Goal: Task Accomplishment & Management: Complete application form

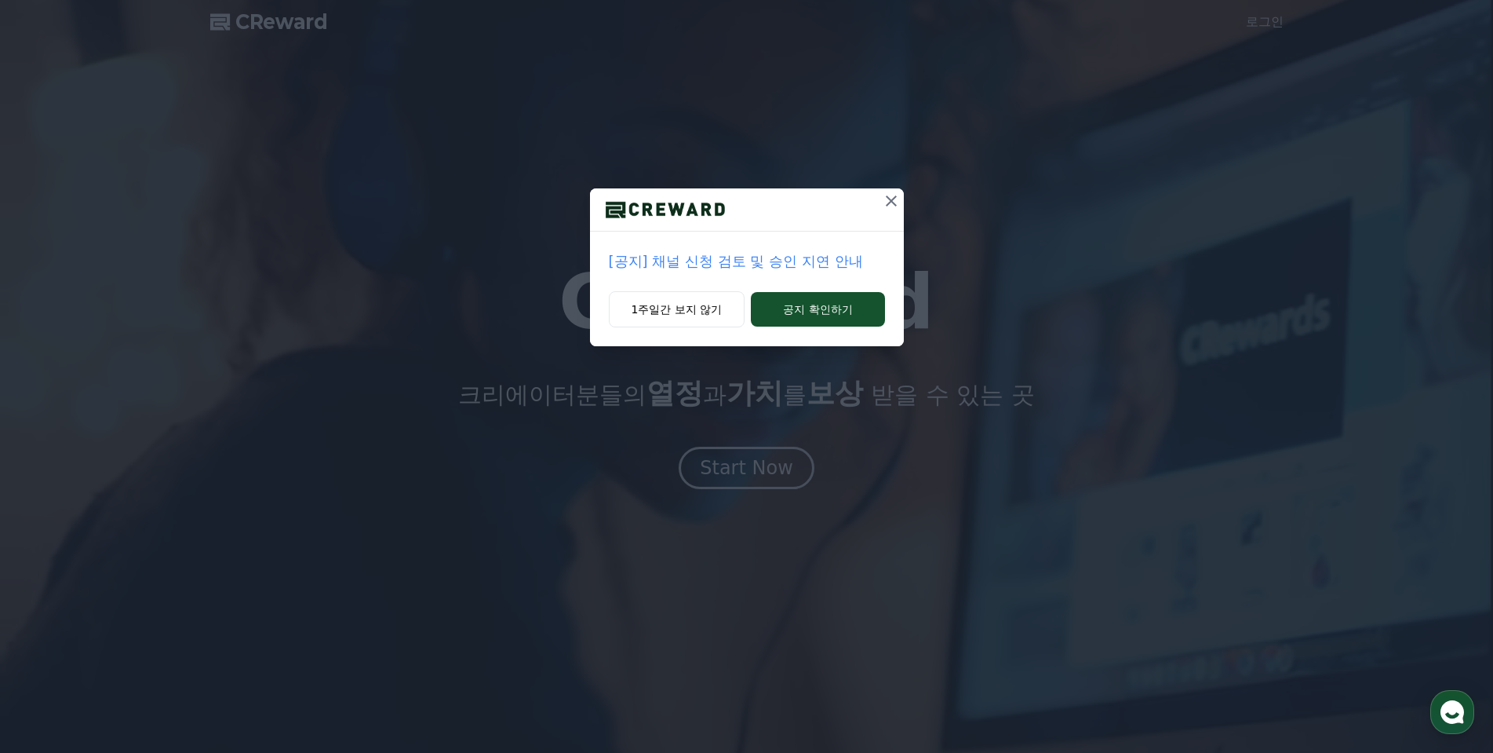
click at [893, 199] on icon at bounding box center [891, 200] width 11 height 11
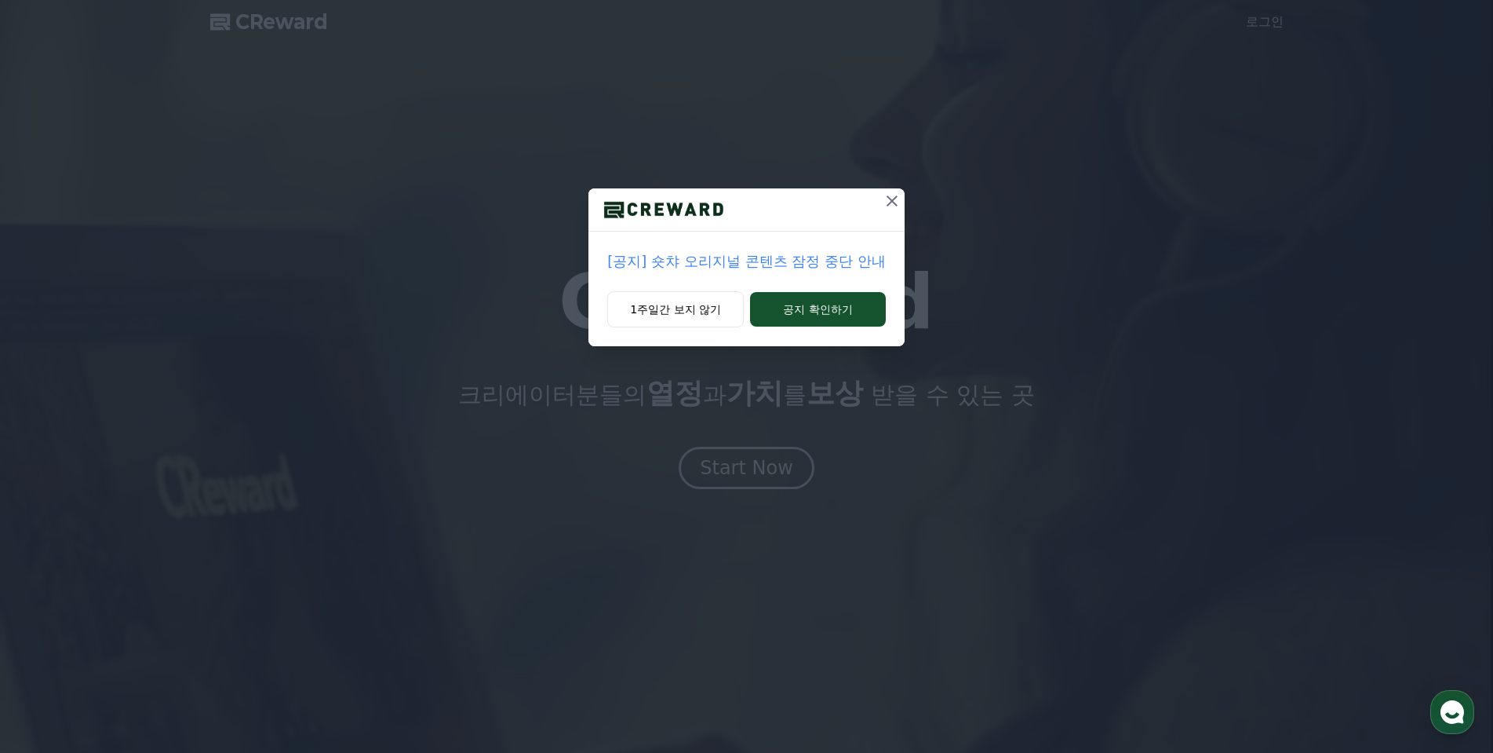
click at [888, 202] on icon at bounding box center [892, 200] width 19 height 19
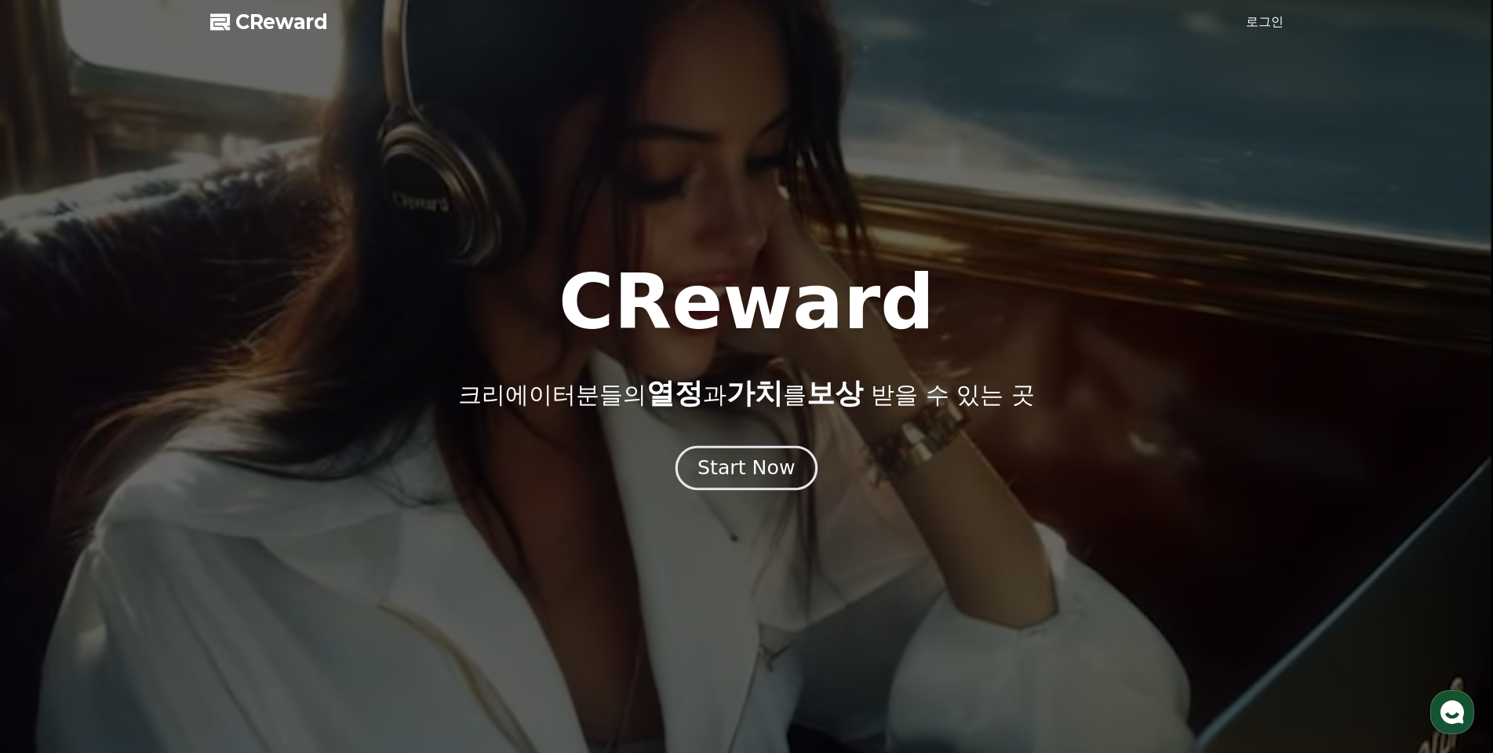
click at [771, 472] on div "Start Now" at bounding box center [746, 467] width 97 height 27
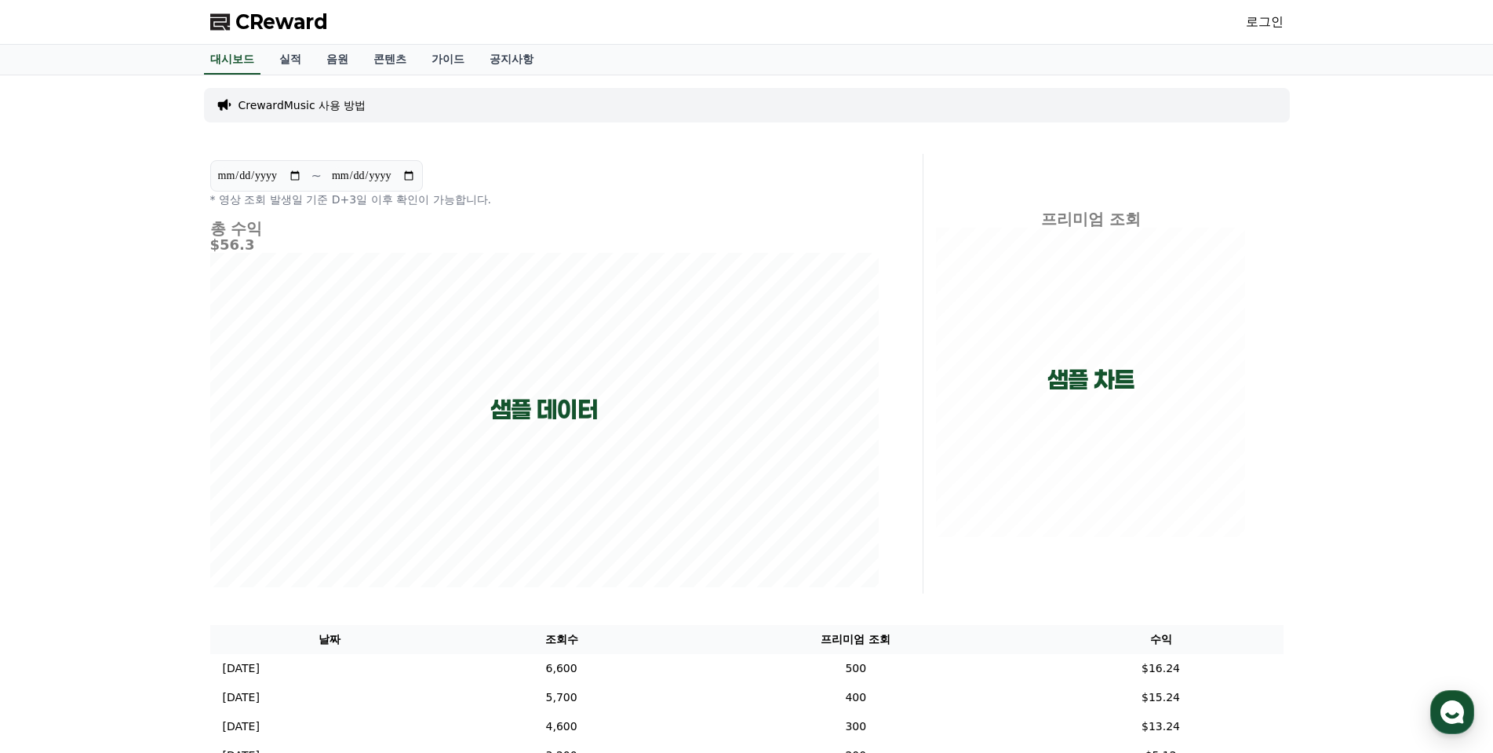
click at [1253, 25] on link "로그인" at bounding box center [1265, 22] width 38 height 19
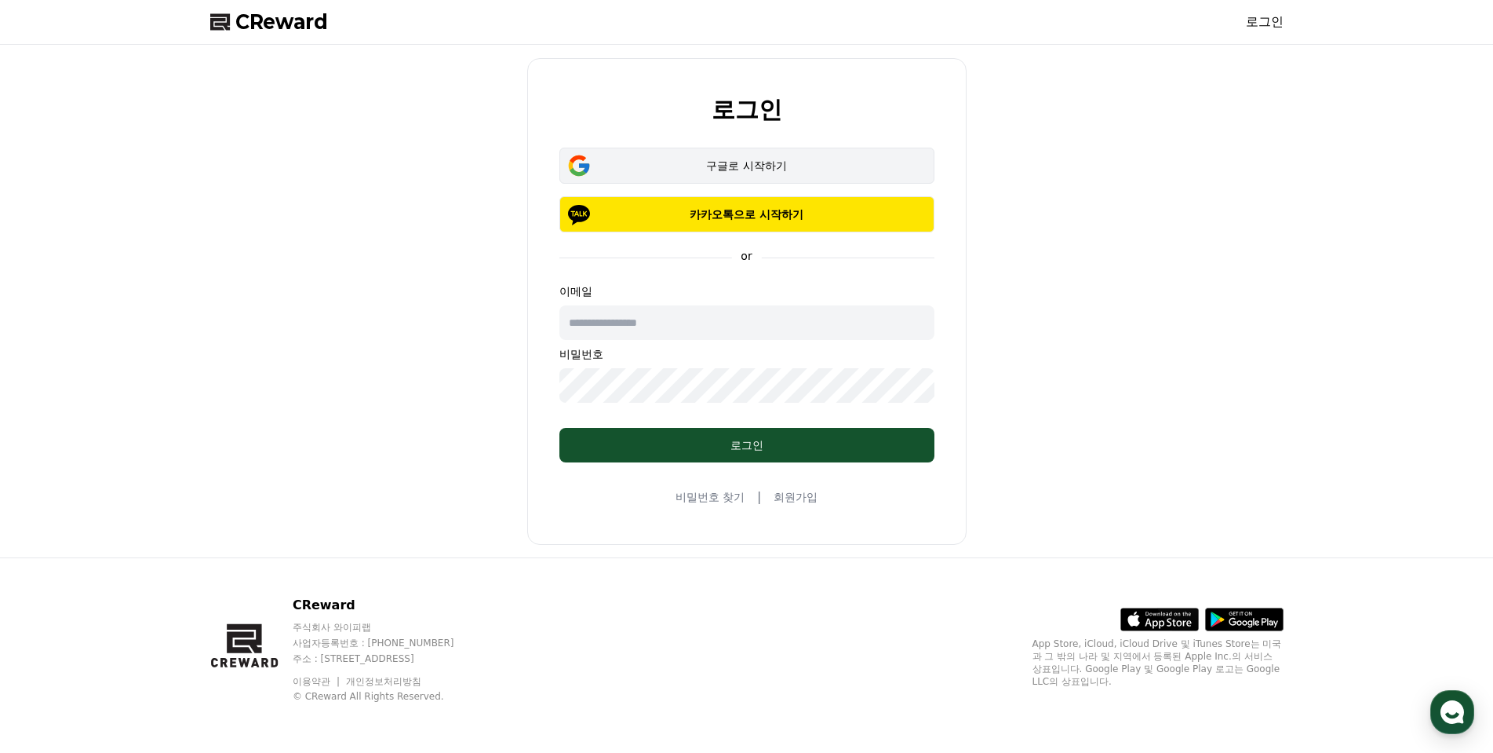
click at [791, 167] on div "구글로 시작하기" at bounding box center [747, 166] width 330 height 16
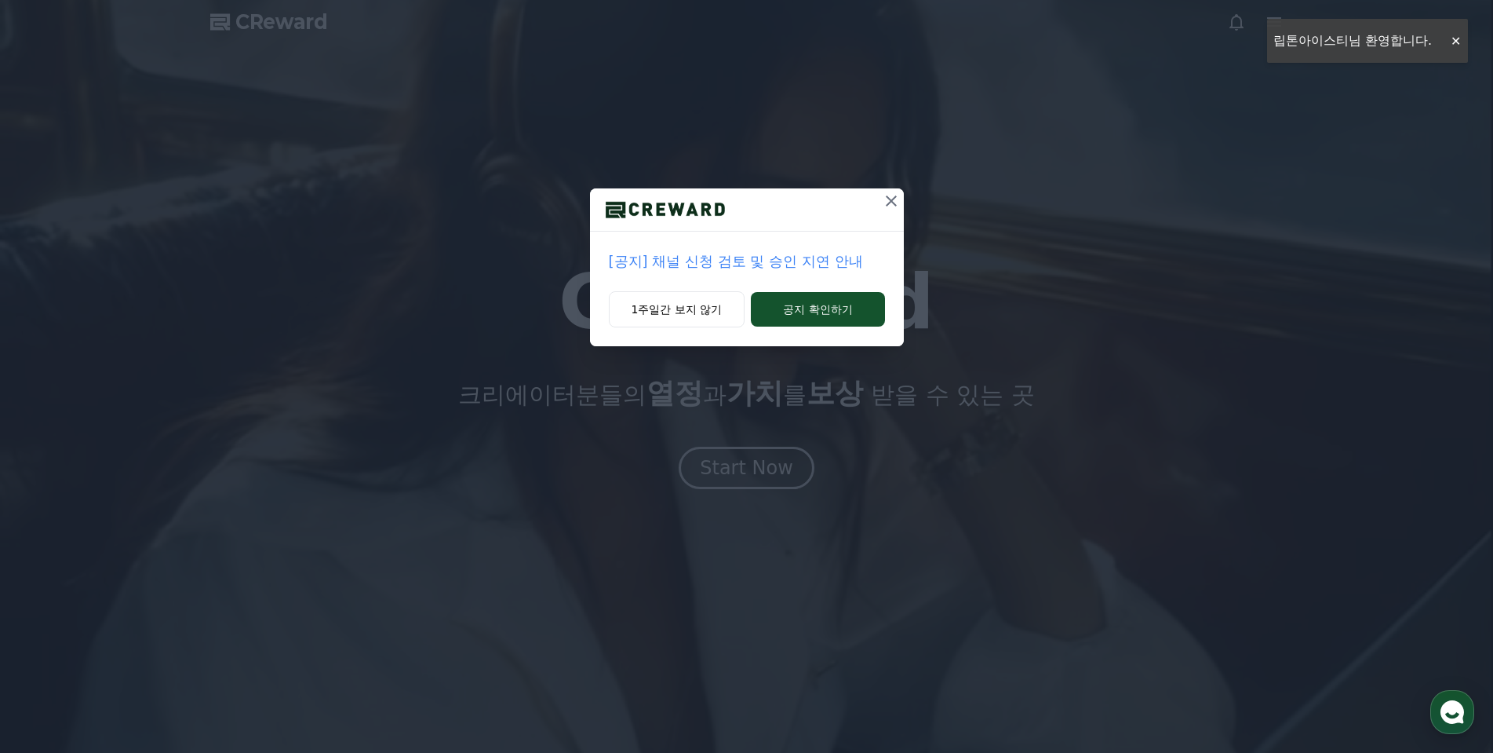
click at [800, 268] on p "[공지] 채널 신청 검토 및 승인 지연 안내" at bounding box center [747, 261] width 276 height 22
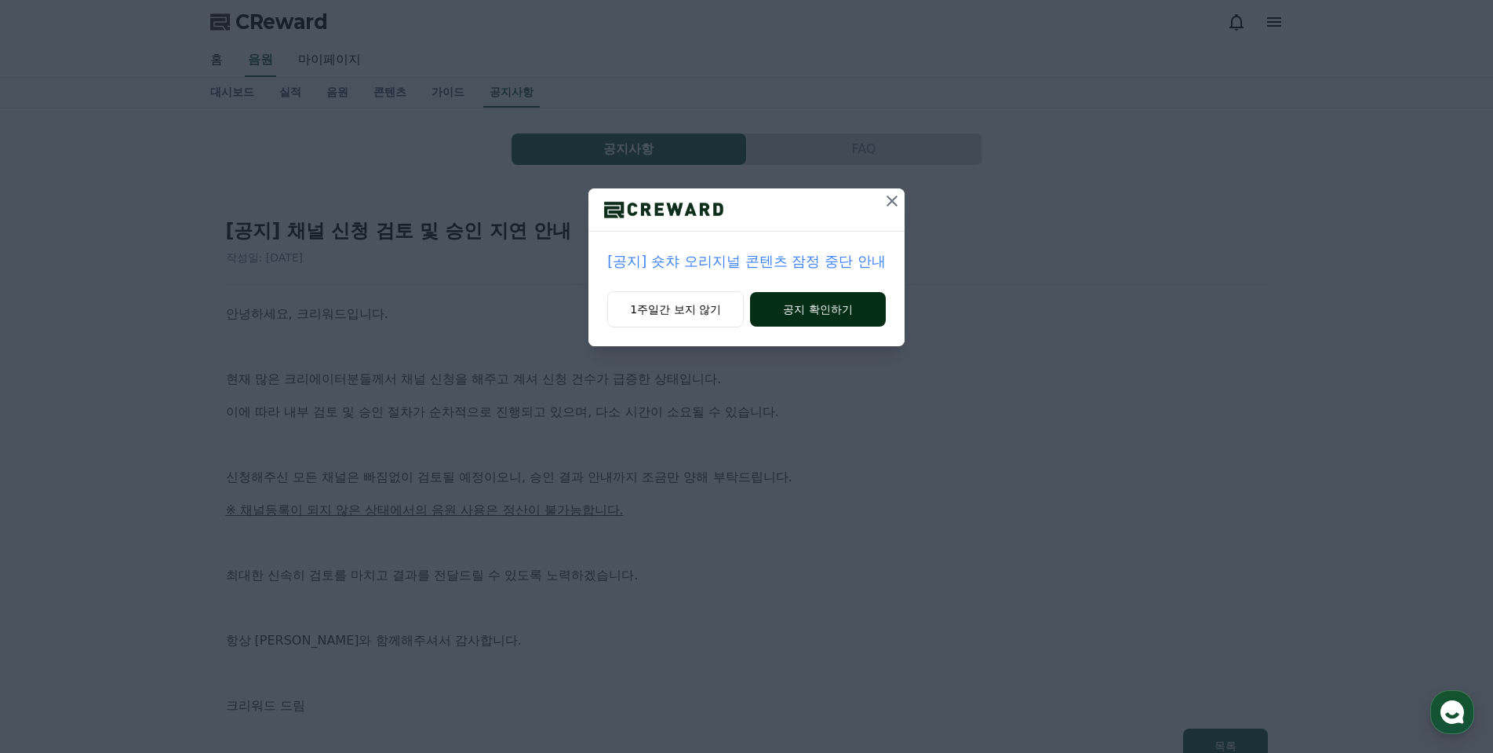
click at [856, 301] on button "공지 확인하기" at bounding box center [818, 309] width 136 height 35
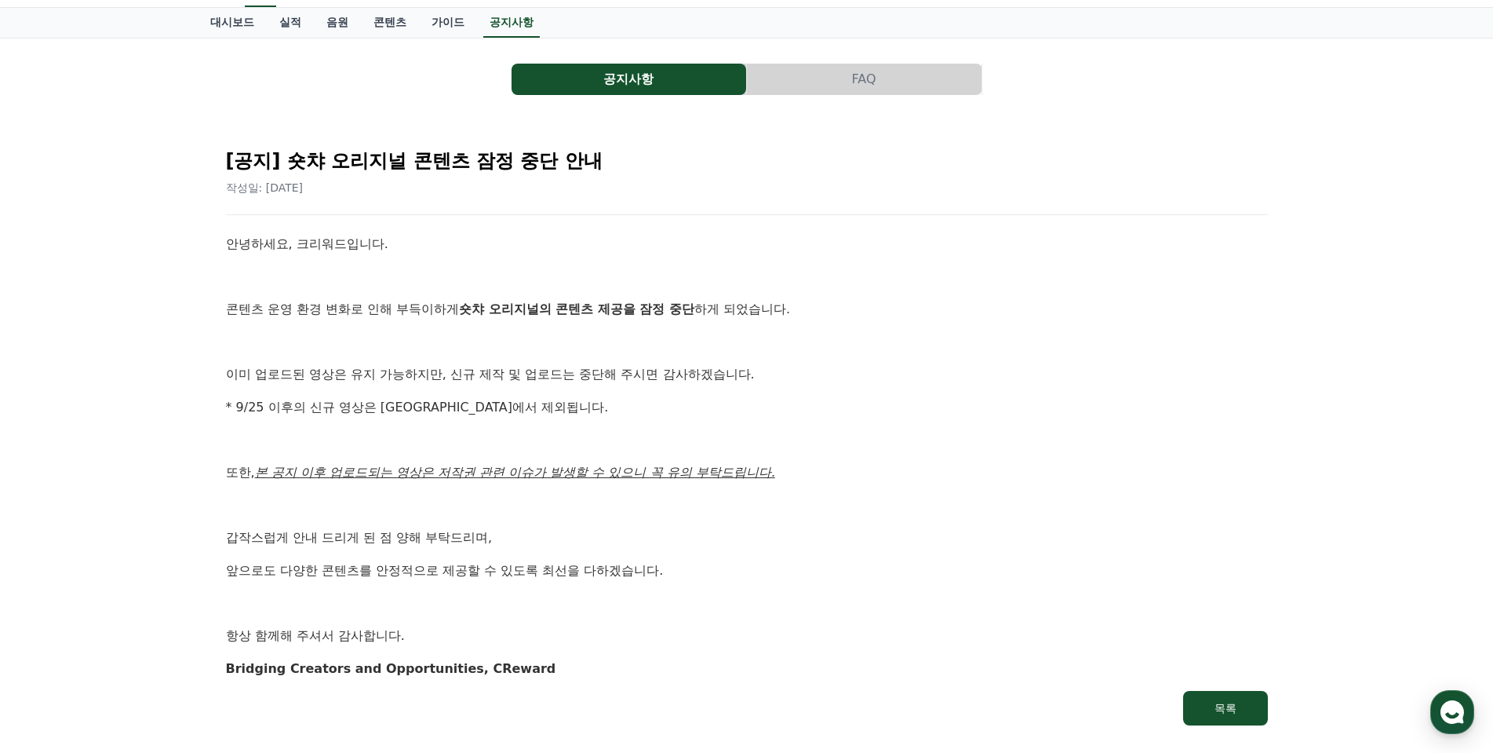
scroll to position [235, 0]
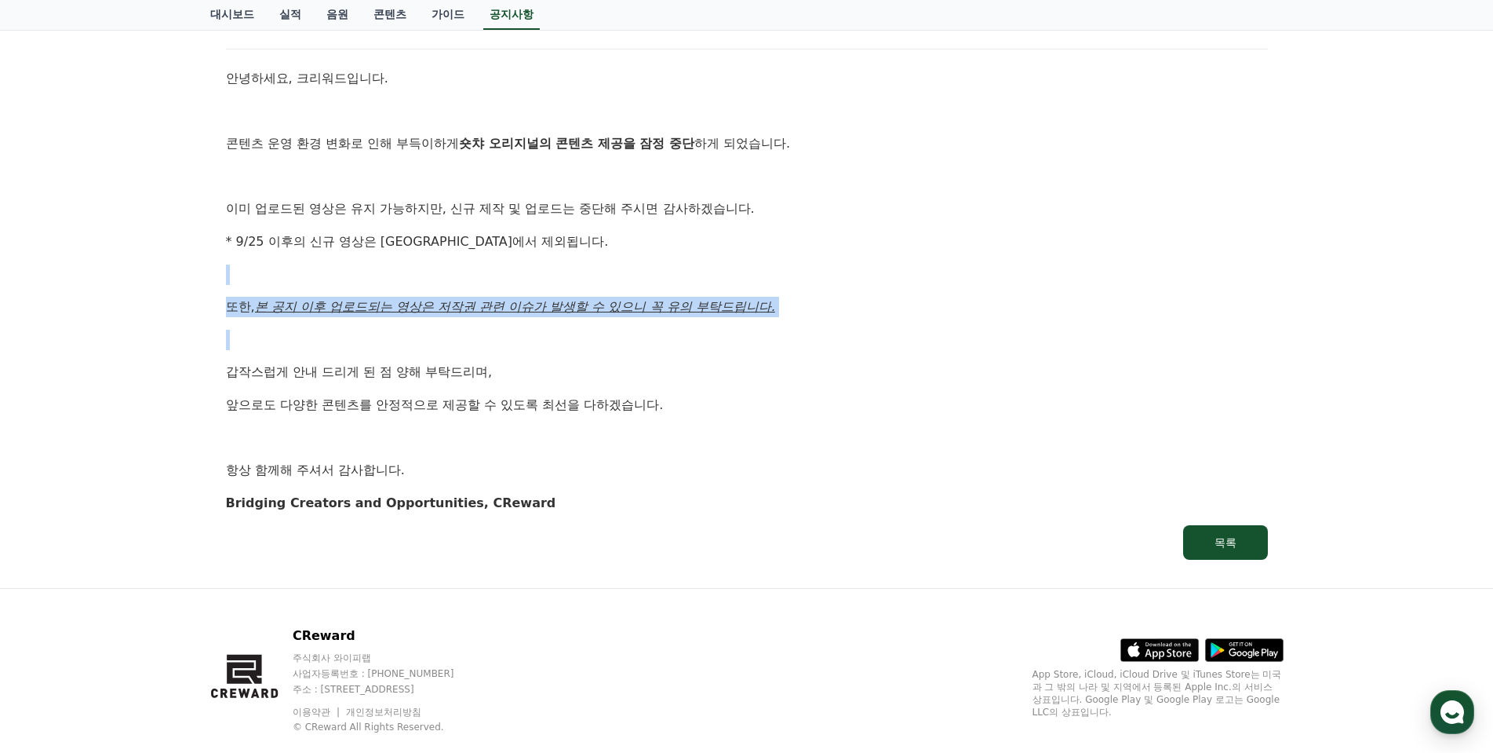
drag, startPoint x: 601, startPoint y: 358, endPoint x: 645, endPoint y: 383, distance: 50.6
click at [624, 370] on div "안녕하세요, 크리워드입니다. 콘텐츠 운영 환경 변화로 인해 부득이하게 숏챠 오리지널의 콘텐츠 제공을 잠정 중단 하게 되었습니다. 이미 업로드된…" at bounding box center [747, 290] width 1042 height 444
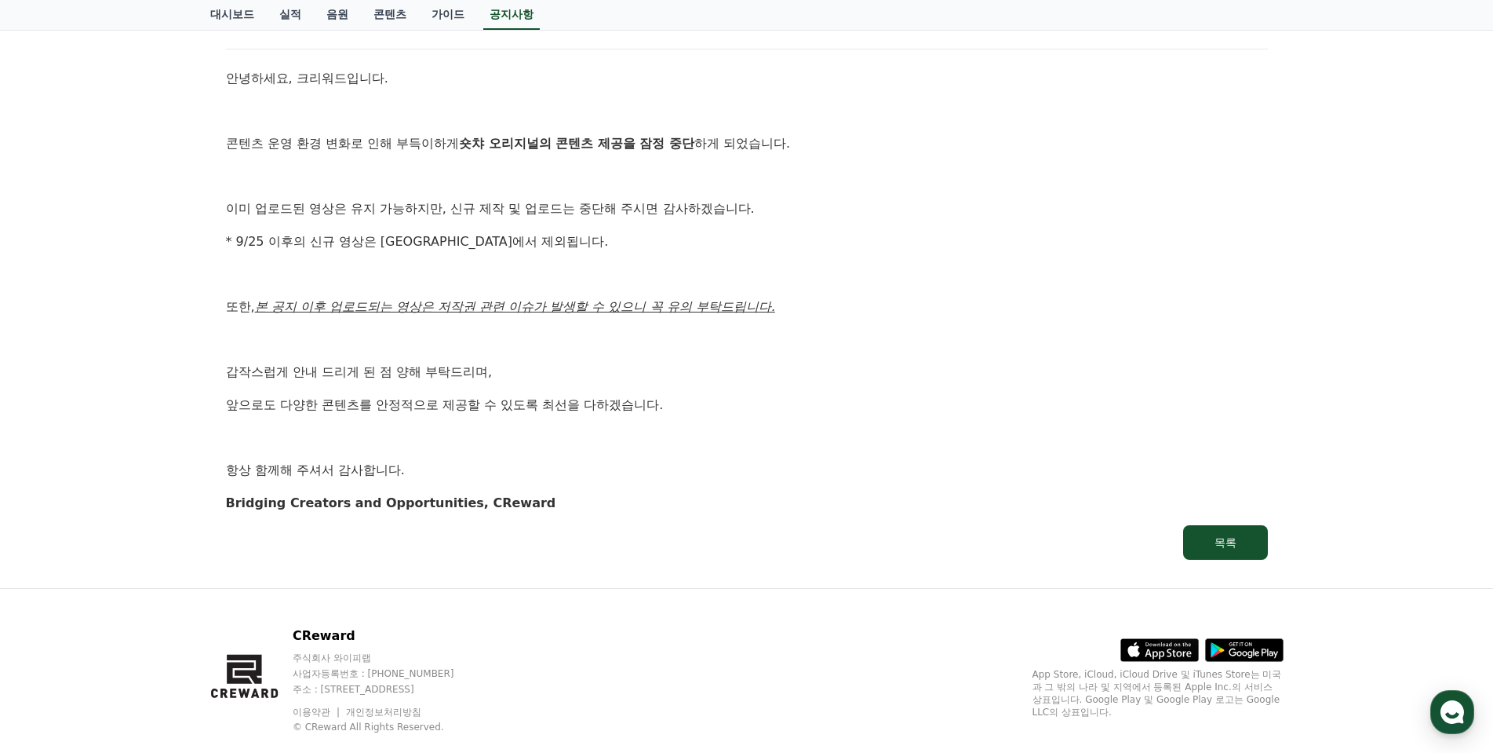
click at [645, 383] on div "안녕하세요, 크리워드입니다. 콘텐츠 운영 환경 변화로 인해 부득이하게 숏챠 오리지널의 콘텐츠 제공을 잠정 중단 하게 되었습니다. 이미 업로드된…" at bounding box center [747, 290] width 1042 height 444
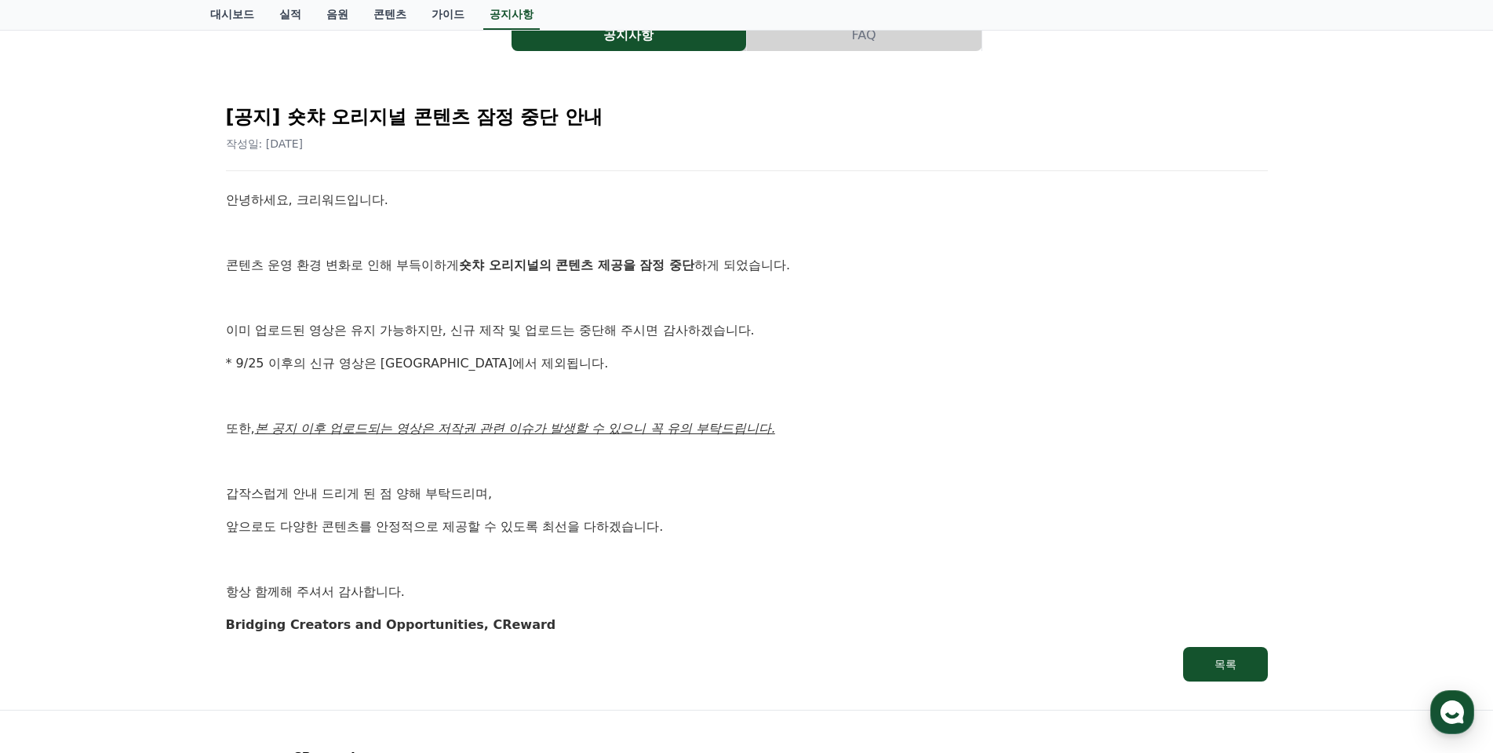
scroll to position [0, 0]
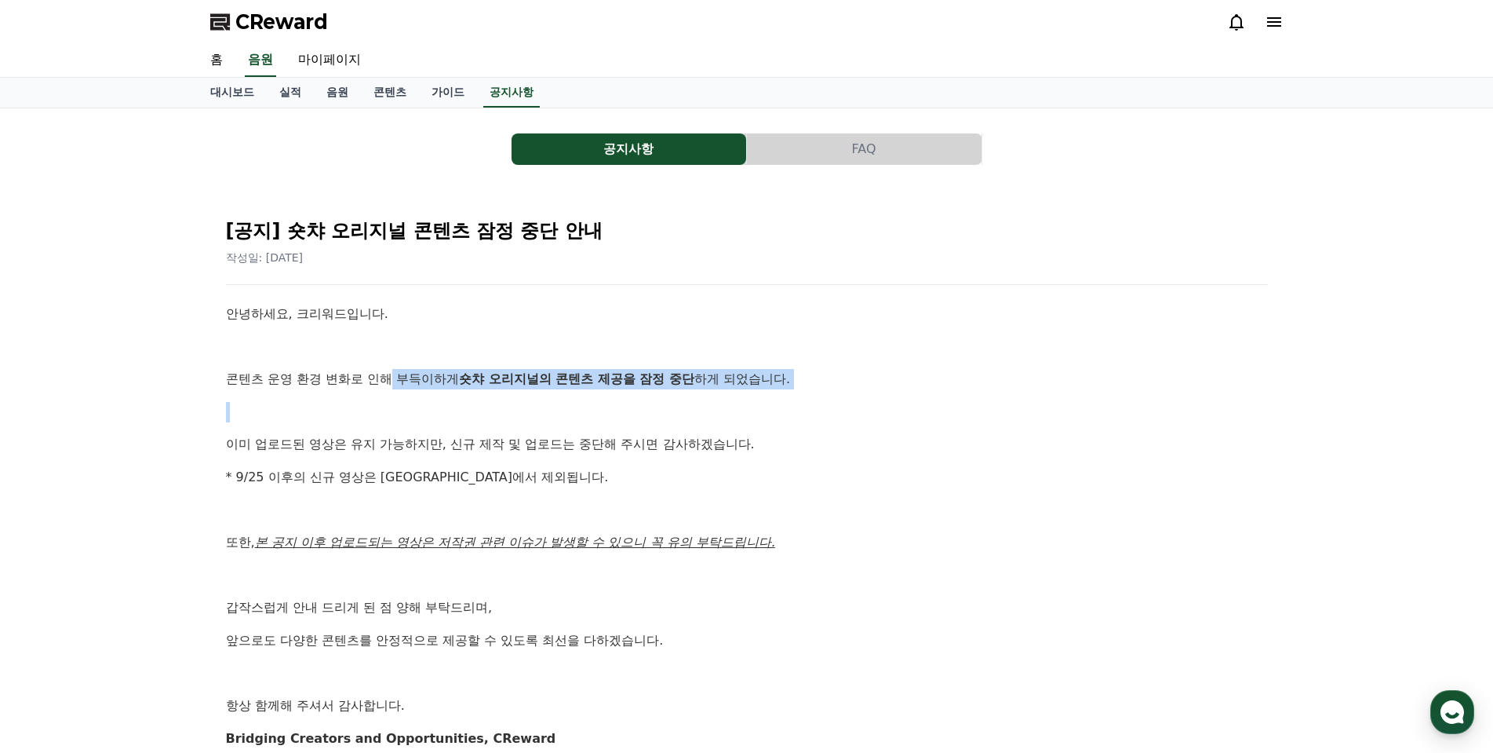
drag, startPoint x: 406, startPoint y: 364, endPoint x: 695, endPoint y: 410, distance: 293.1
click at [682, 405] on div "안녕하세요, 크리워드입니다. 콘텐츠 운영 환경 변화로 인해 부득이하게 숏챠 오리지널의 콘텐츠 제공을 잠정 중단 하게 되었습니다. 이미 업로드된…" at bounding box center [747, 526] width 1042 height 444
click at [706, 418] on p at bounding box center [747, 412] width 1042 height 20
drag, startPoint x: 390, startPoint y: 358, endPoint x: 562, endPoint y: 487, distance: 215.2
click at [562, 487] on div "안녕하세요, 크리워드입니다. 콘텐츠 운영 환경 변화로 인해 부득이하게 숏챠 오리지널의 콘텐츠 제공을 잠정 중단 하게 되었습니다. 이미 업로드된…" at bounding box center [747, 526] width 1042 height 444
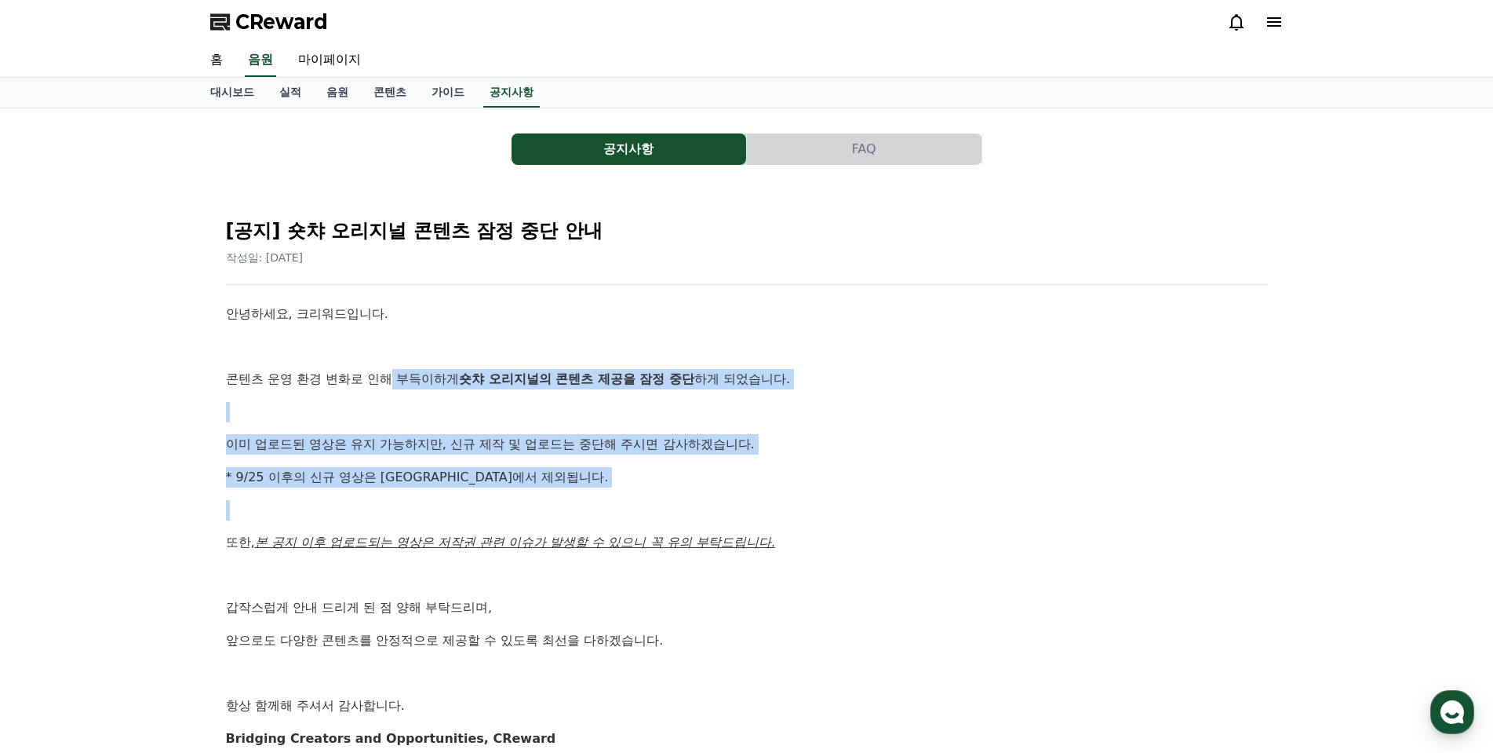
click at [566, 488] on div "안녕하세요, 크리워드입니다. 콘텐츠 운영 환경 변화로 인해 부득이하게 숏챠 오리지널의 콘텐츠 제공을 잠정 중단 하게 되었습니다. 이미 업로드된…" at bounding box center [747, 526] width 1042 height 444
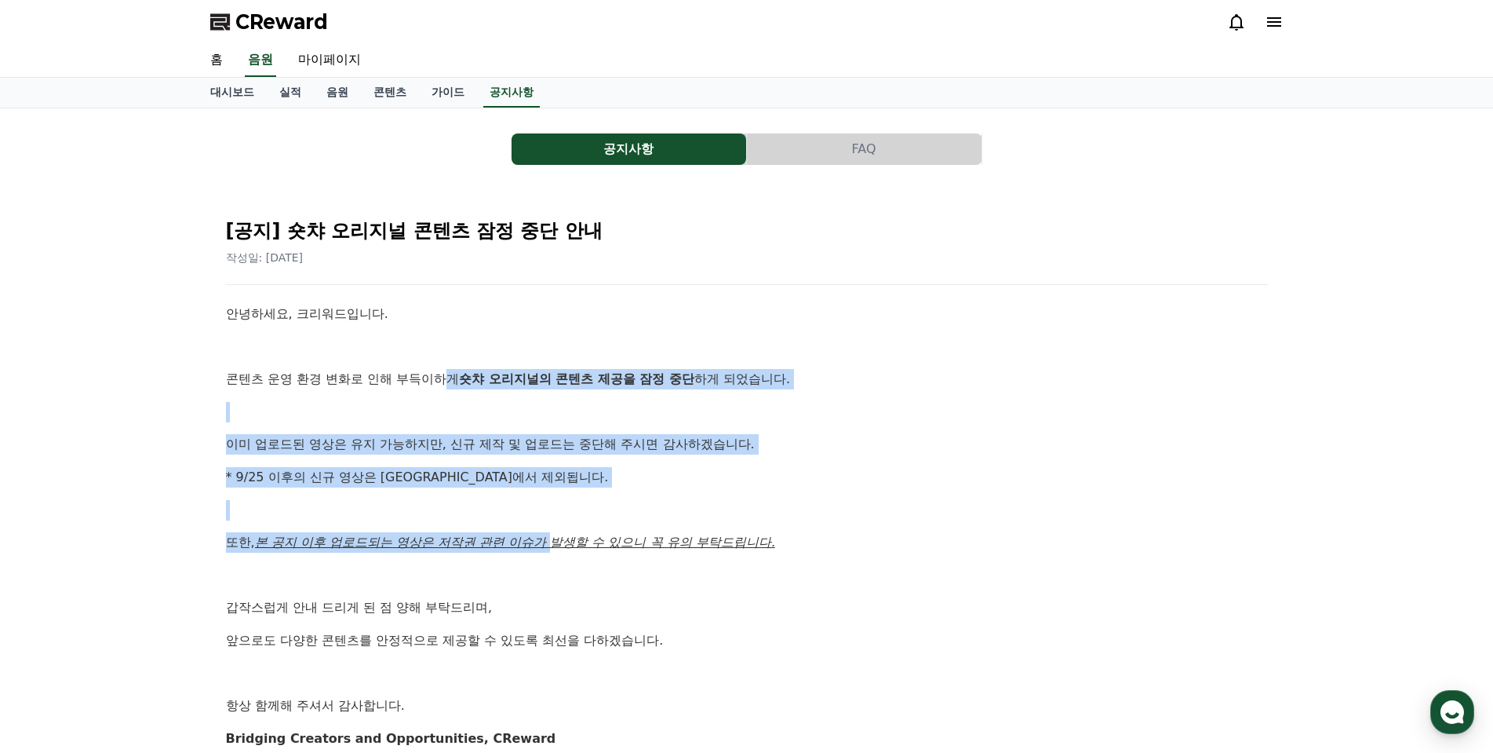
drag, startPoint x: 552, startPoint y: 523, endPoint x: 534, endPoint y: 407, distance: 116.8
click at [446, 366] on div "안녕하세요, 크리워드입니다. 콘텐츠 운영 환경 변화로 인해 부득이하게 숏챠 오리지널의 콘텐츠 제공을 잠정 중단 하게 되었습니다. 이미 업로드된…" at bounding box center [747, 526] width 1042 height 444
click at [661, 460] on div "안녕하세요, 크리워드입니다. 콘텐츠 운영 환경 변화로 인해 부득이하게 숏챠 오리지널의 콘텐츠 제공을 잠정 중단 하게 되었습니다. 이미 업로드된…" at bounding box center [747, 526] width 1042 height 444
drag, startPoint x: 571, startPoint y: 511, endPoint x: 628, endPoint y: 461, distance: 75.1
click at [425, 370] on div "안녕하세요, 크리워드입니다. 콘텐츠 운영 환경 변화로 인해 부득이하게 숏챠 오리지널의 콘텐츠 제공을 잠정 중단 하게 되었습니다. 이미 업로드된…" at bounding box center [747, 526] width 1042 height 444
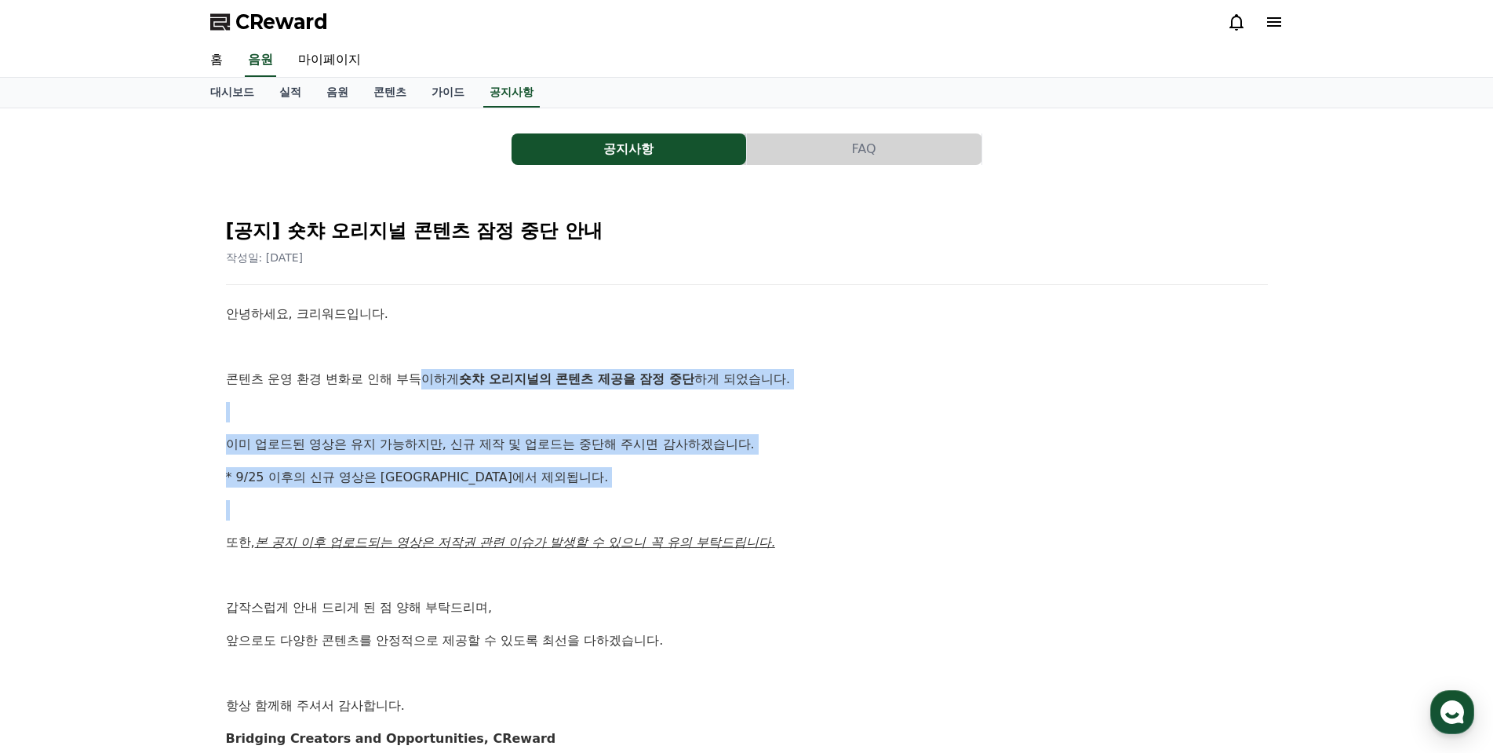
click at [654, 473] on p "* 9/25 이후의 신규 영상은 정산에서 제외됩니다." at bounding box center [747, 477] width 1042 height 20
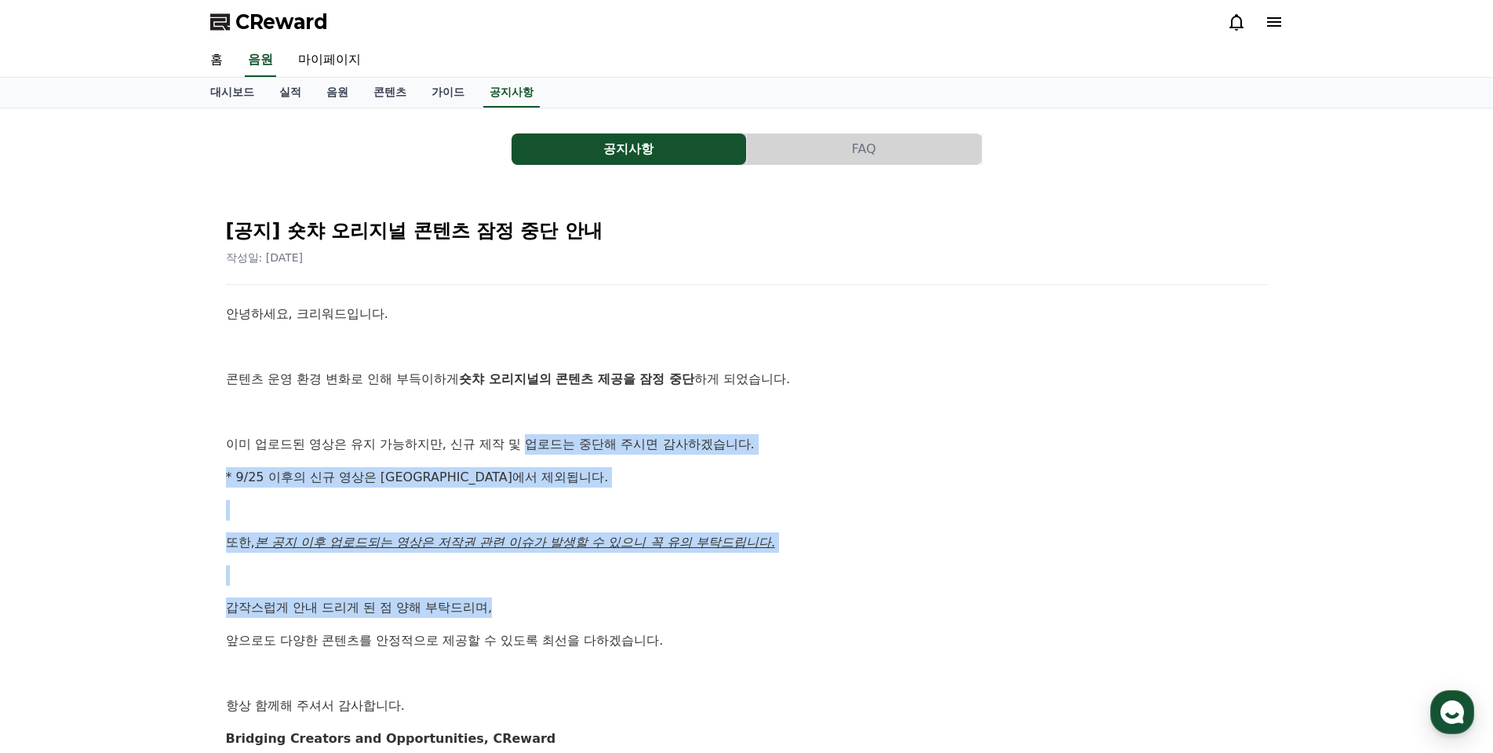
drag, startPoint x: 629, startPoint y: 580, endPoint x: 752, endPoint y: 609, distance: 125.8
click at [677, 600] on div "안녕하세요, 크리워드입니다. 콘텐츠 운영 환경 변화로 인해 부득이하게 숏챠 오리지널의 콘텐츠 제공을 잠정 중단 하게 되었습니다. 이미 업로드된…" at bounding box center [747, 526] width 1042 height 444
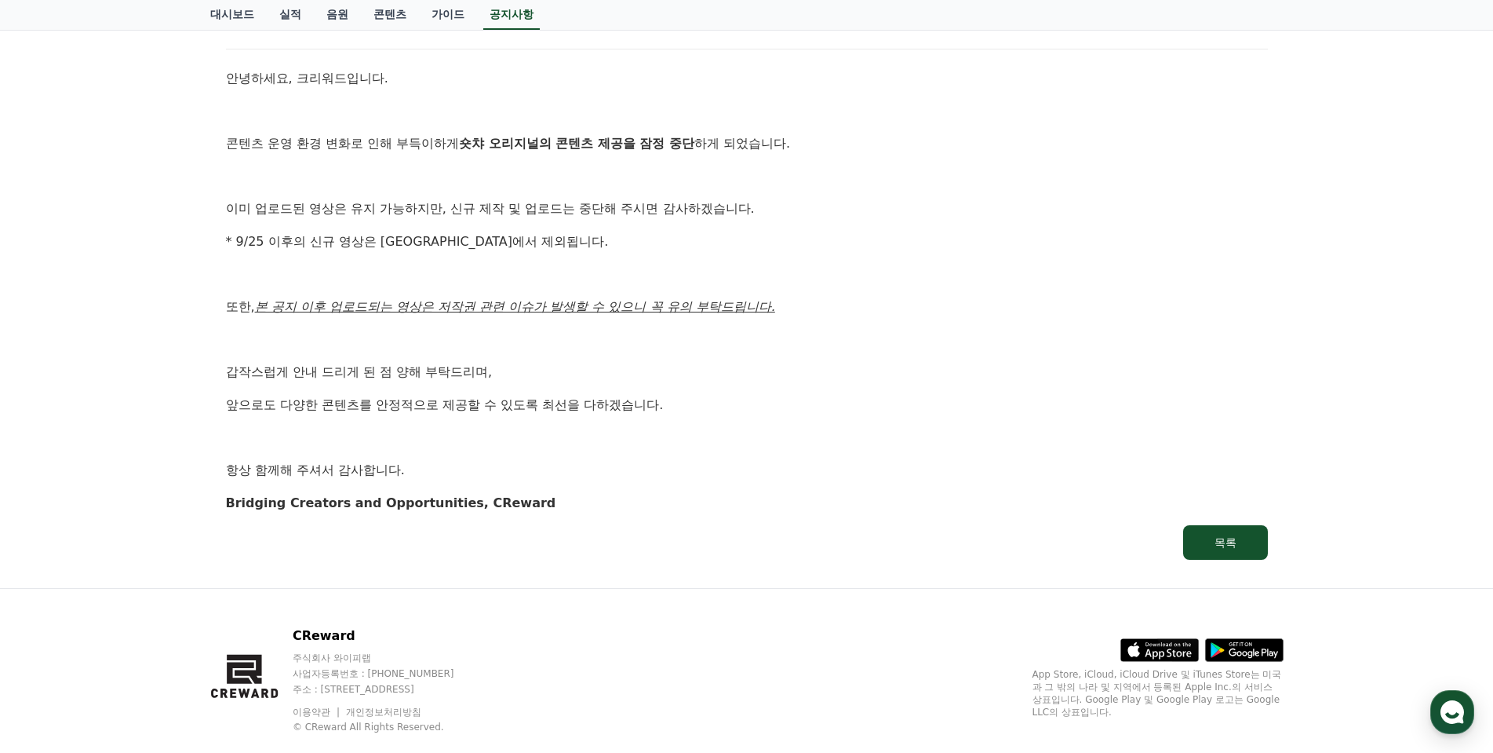
click at [857, 506] on p "Bridging Creators and Opportunities, CReward" at bounding box center [747, 503] width 1042 height 20
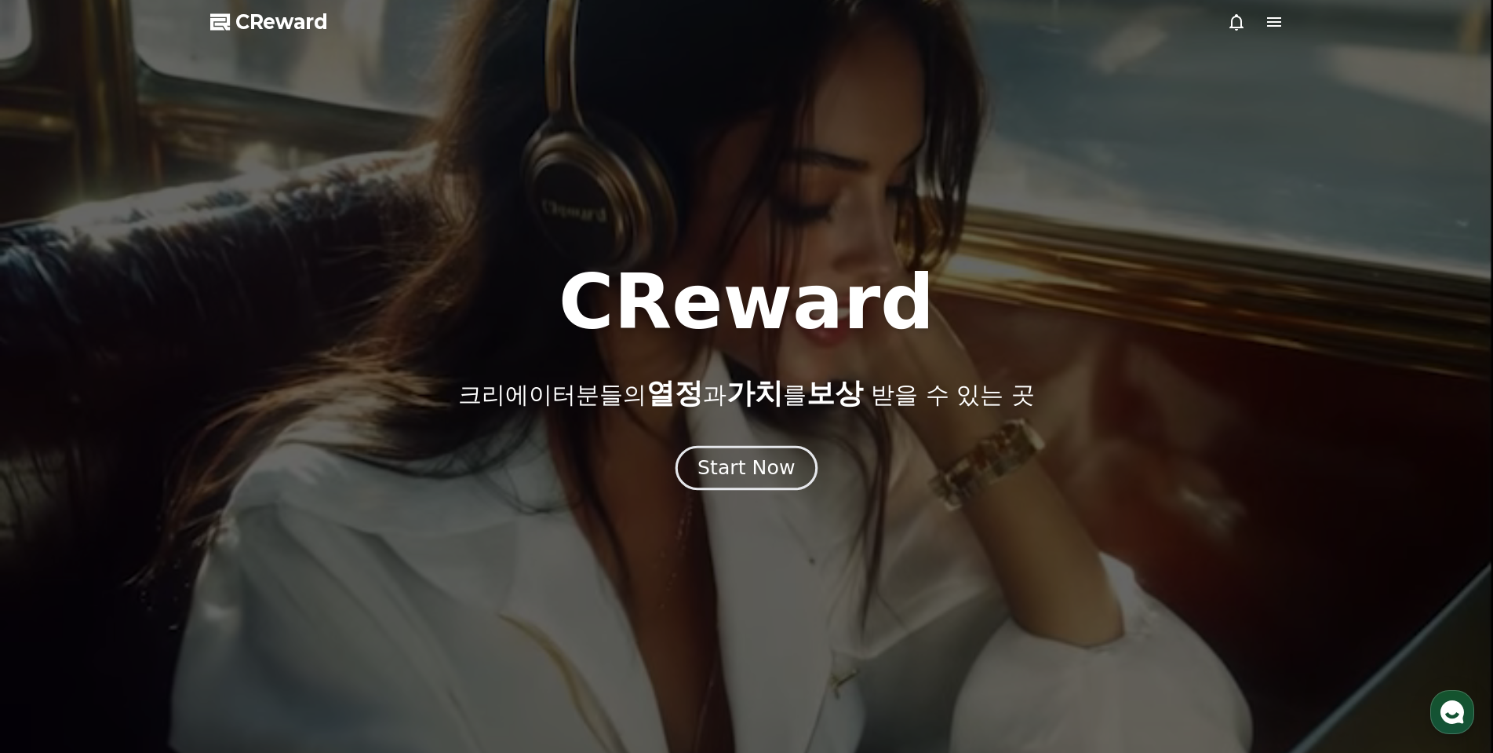
click at [741, 474] on div "Start Now" at bounding box center [746, 467] width 97 height 27
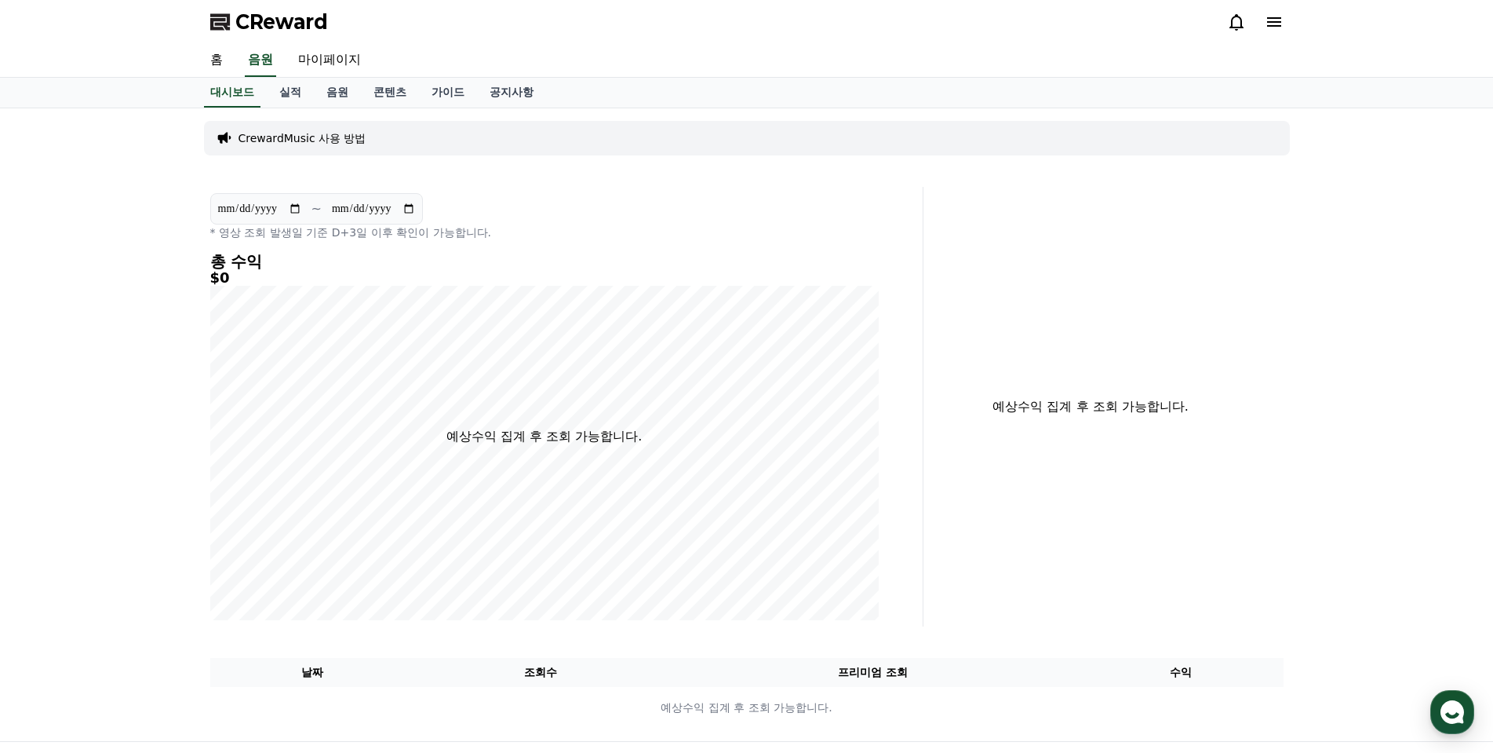
click at [297, 20] on span "CReward" at bounding box center [281, 21] width 93 height 25
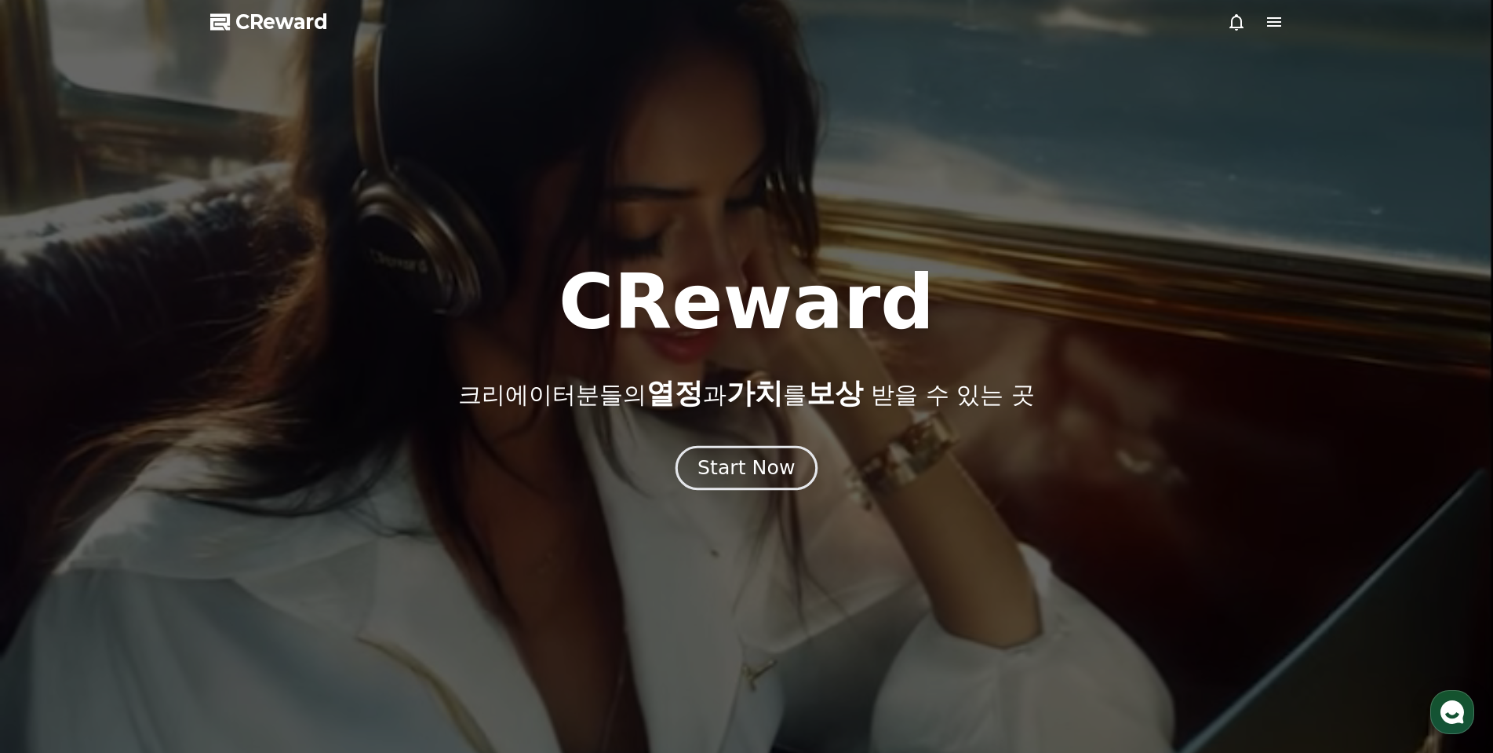
click at [753, 474] on div "Start Now" at bounding box center [746, 467] width 97 height 27
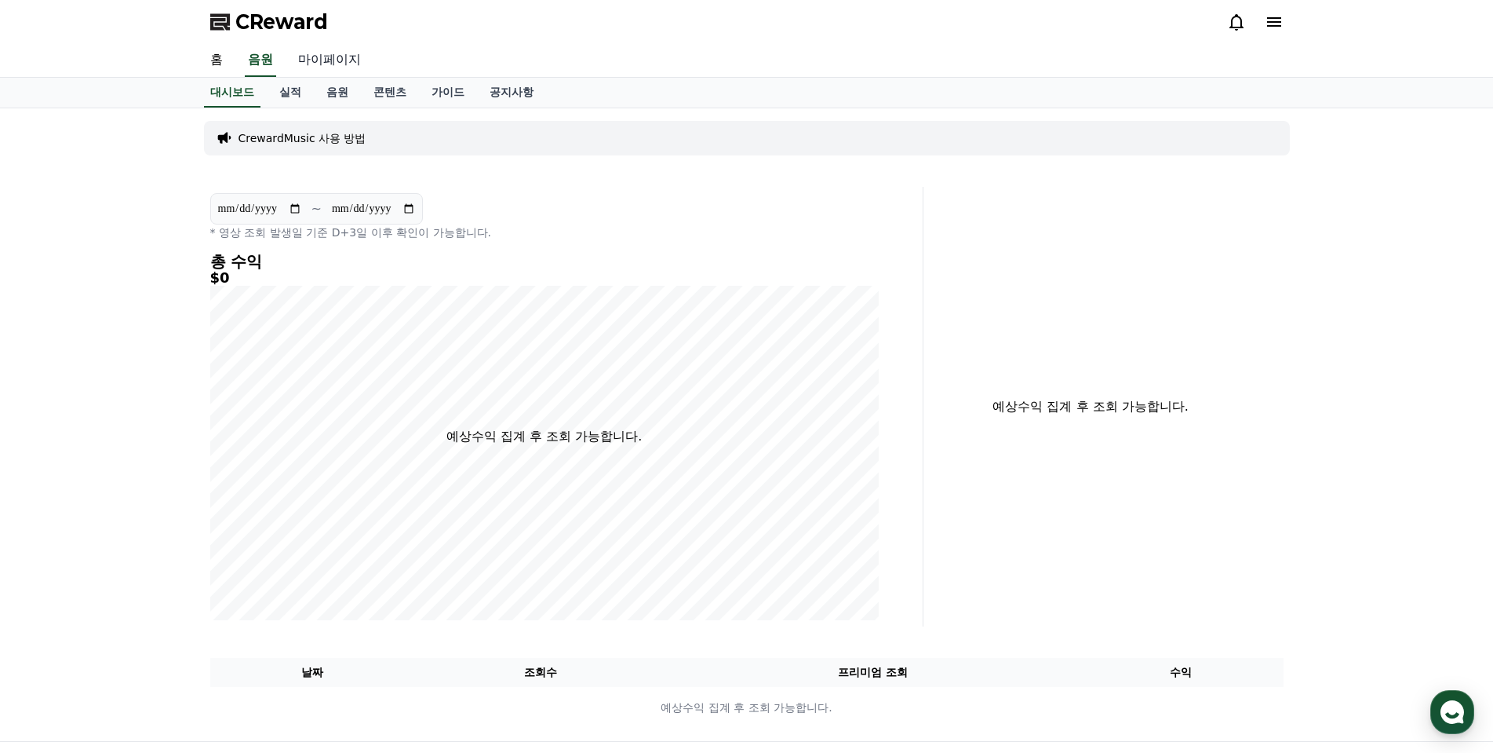
click at [350, 60] on link "마이페이지" at bounding box center [330, 60] width 88 height 33
select select "**********"
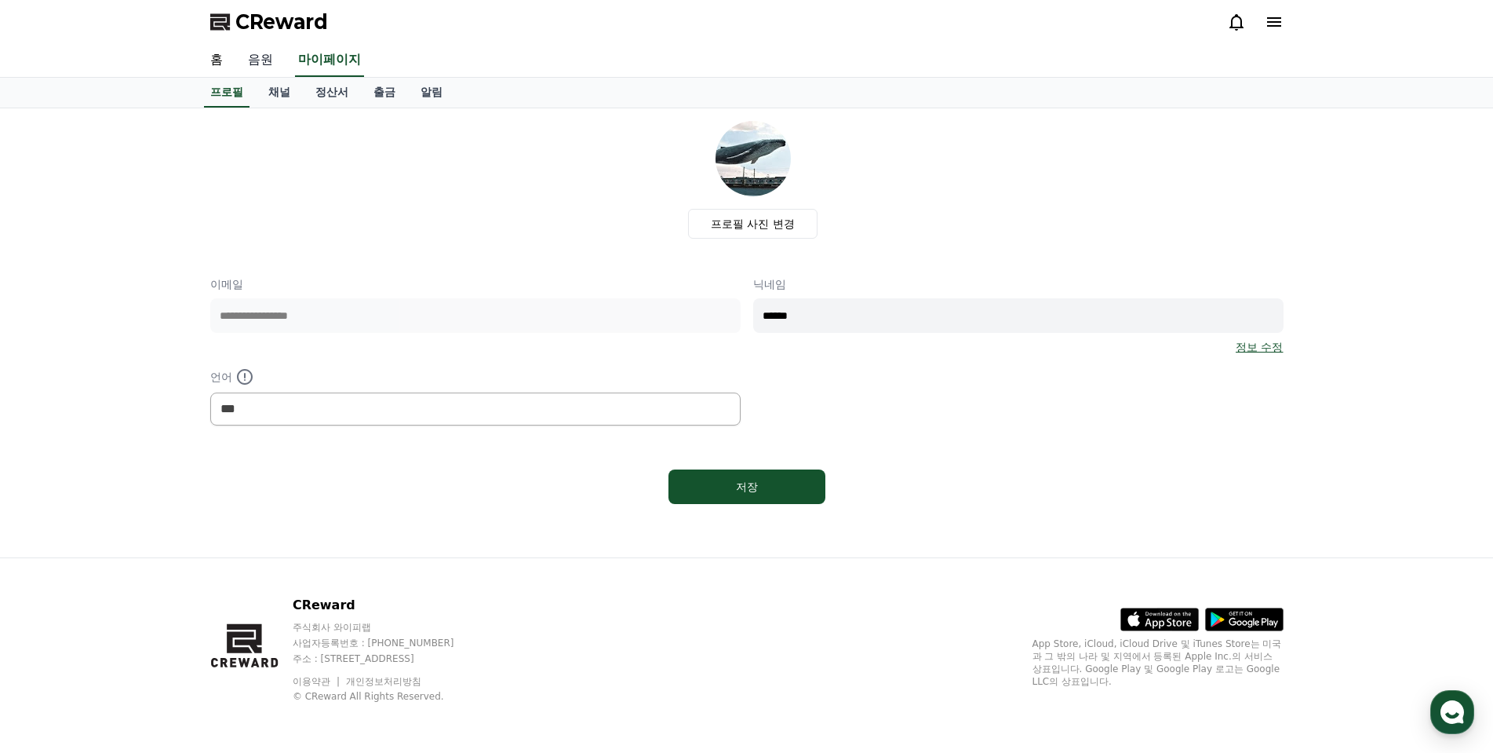
click at [268, 52] on link "음원" at bounding box center [260, 60] width 50 height 33
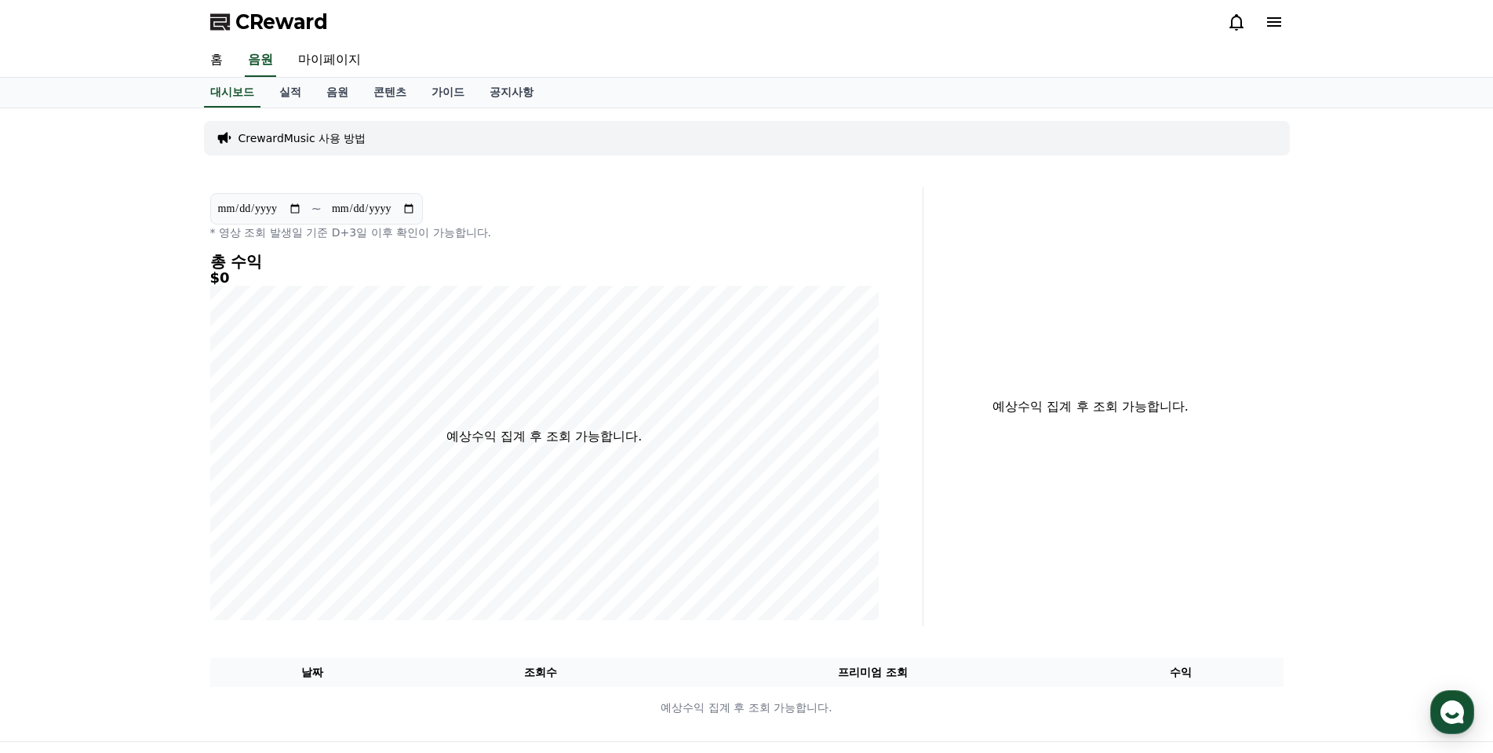
click at [319, 135] on p "CrewardMusic 사용 방법" at bounding box center [303, 138] width 128 height 16
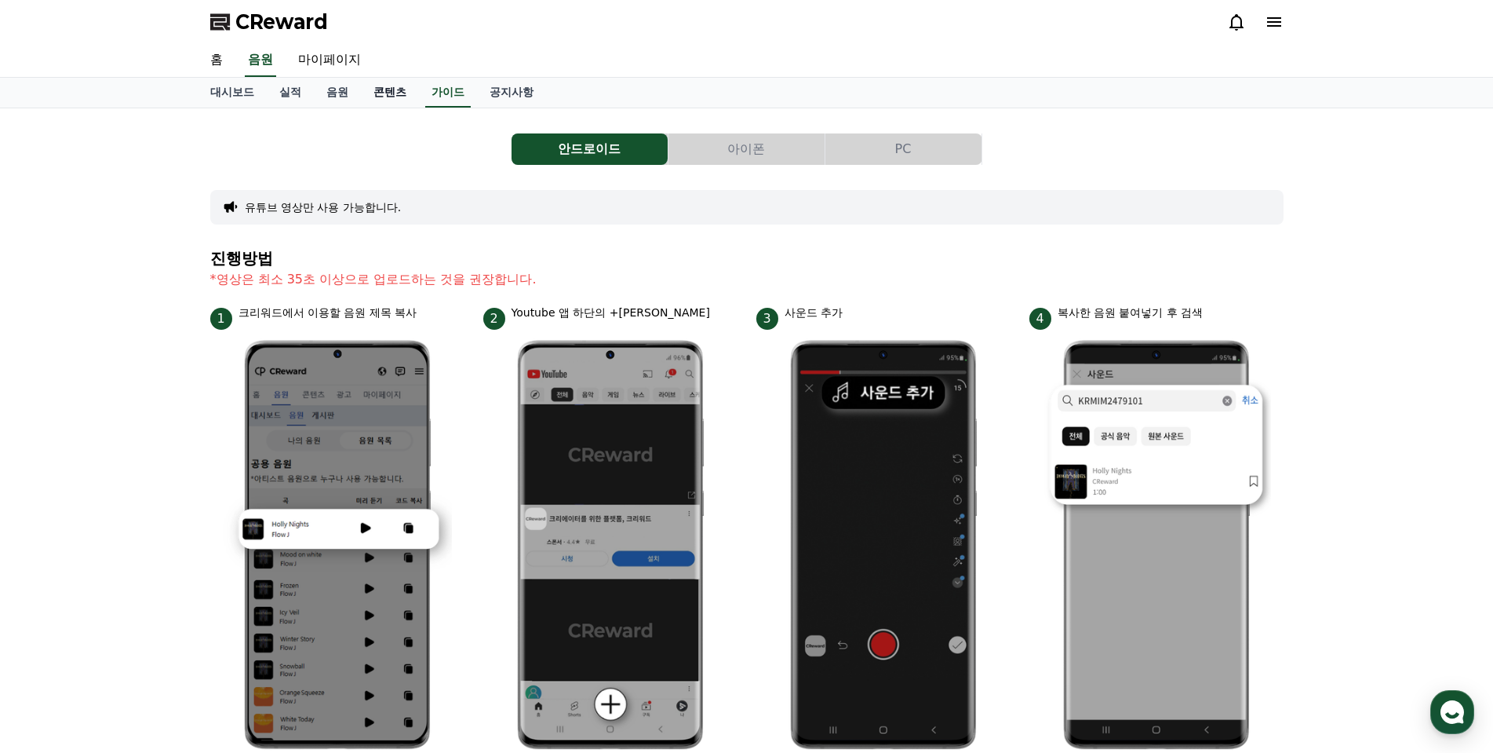
click at [374, 86] on link "콘텐츠" at bounding box center [390, 93] width 58 height 30
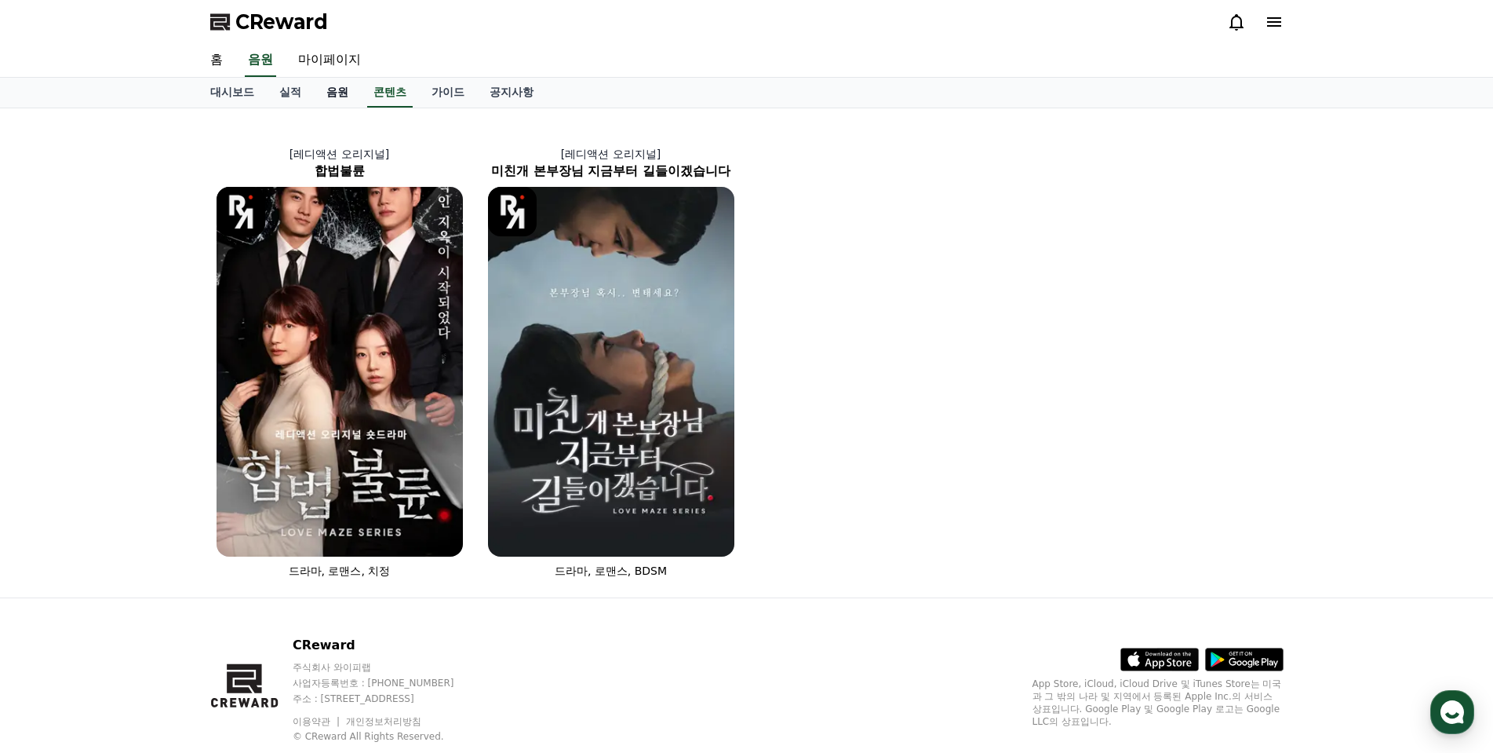
click at [341, 91] on link "음원" at bounding box center [337, 93] width 47 height 30
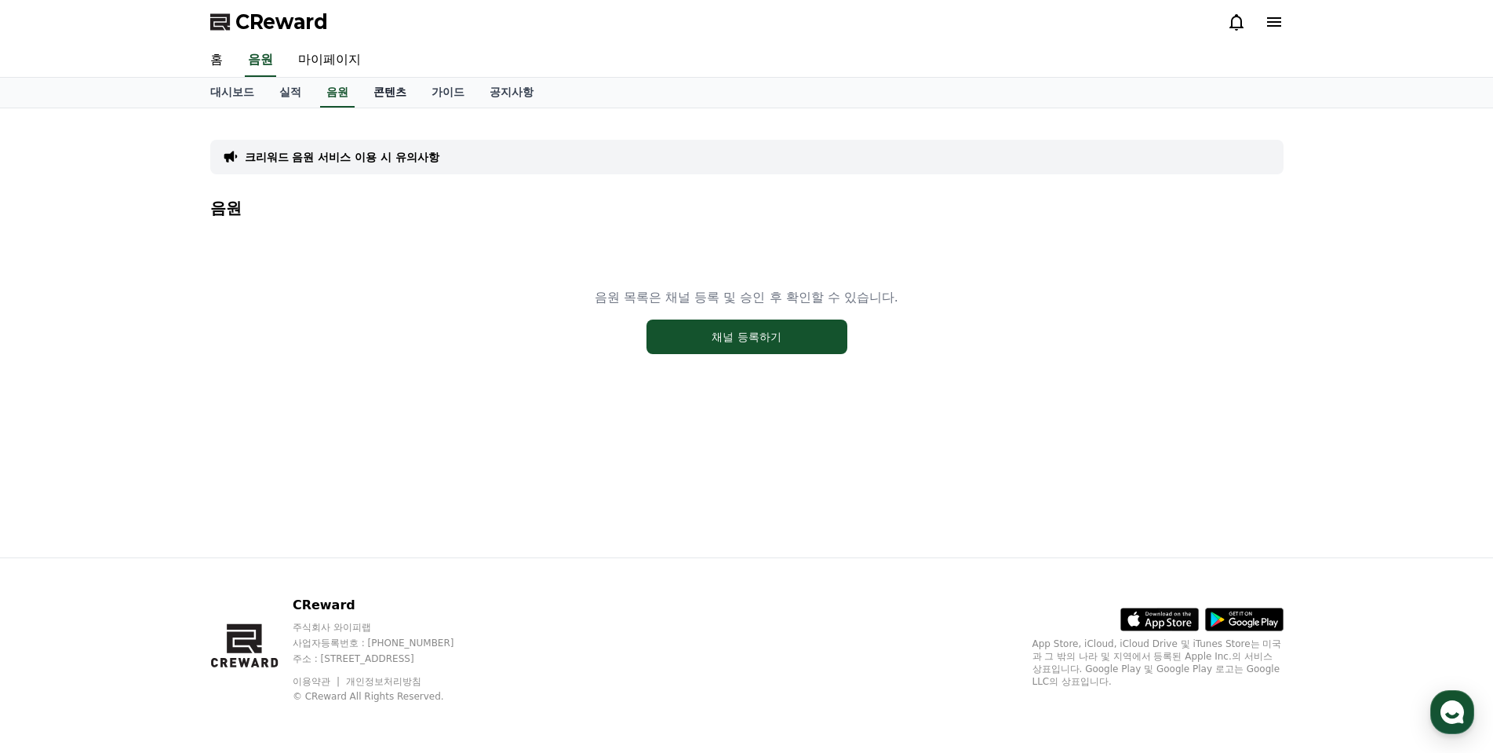
click at [401, 96] on link "콘텐츠" at bounding box center [390, 93] width 58 height 30
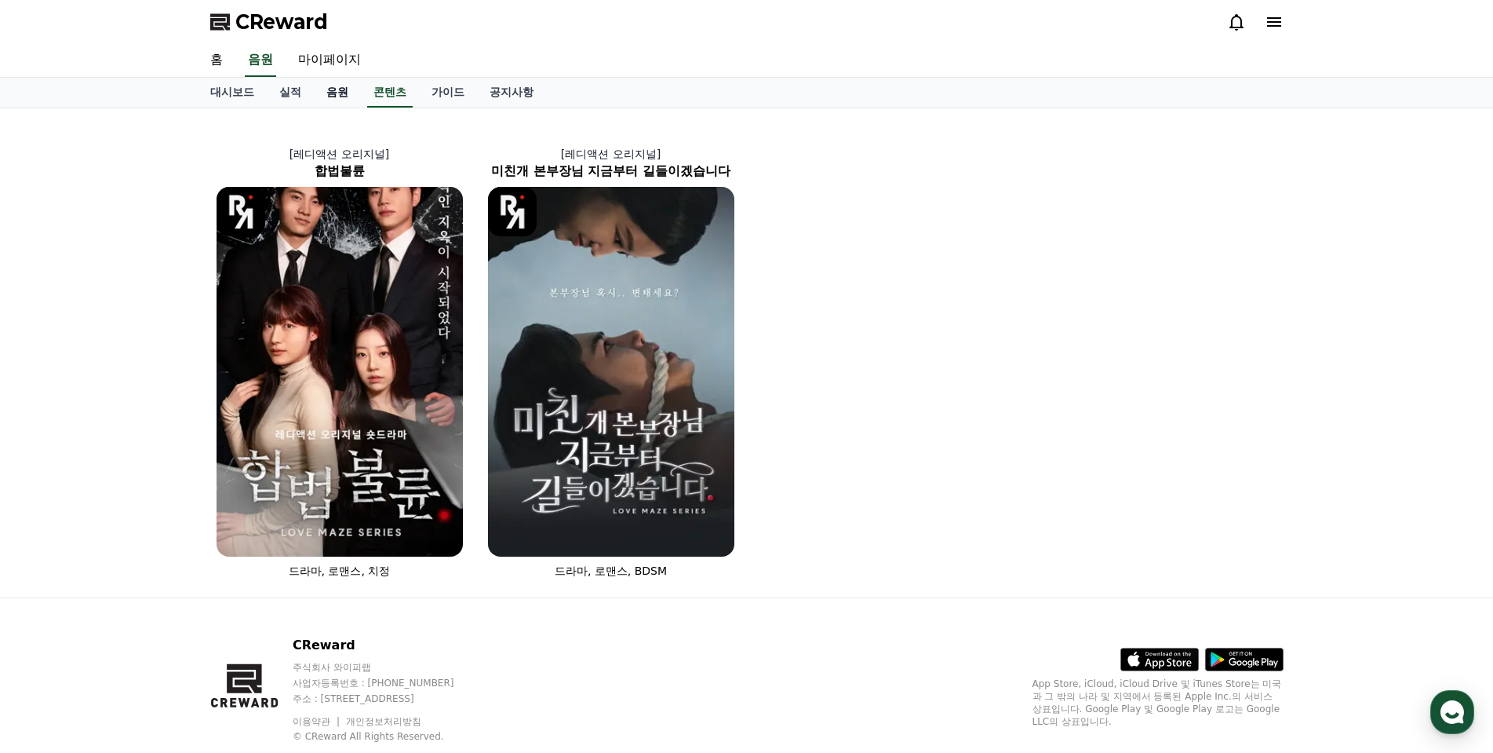
click at [341, 93] on link "음원" at bounding box center [337, 93] width 47 height 30
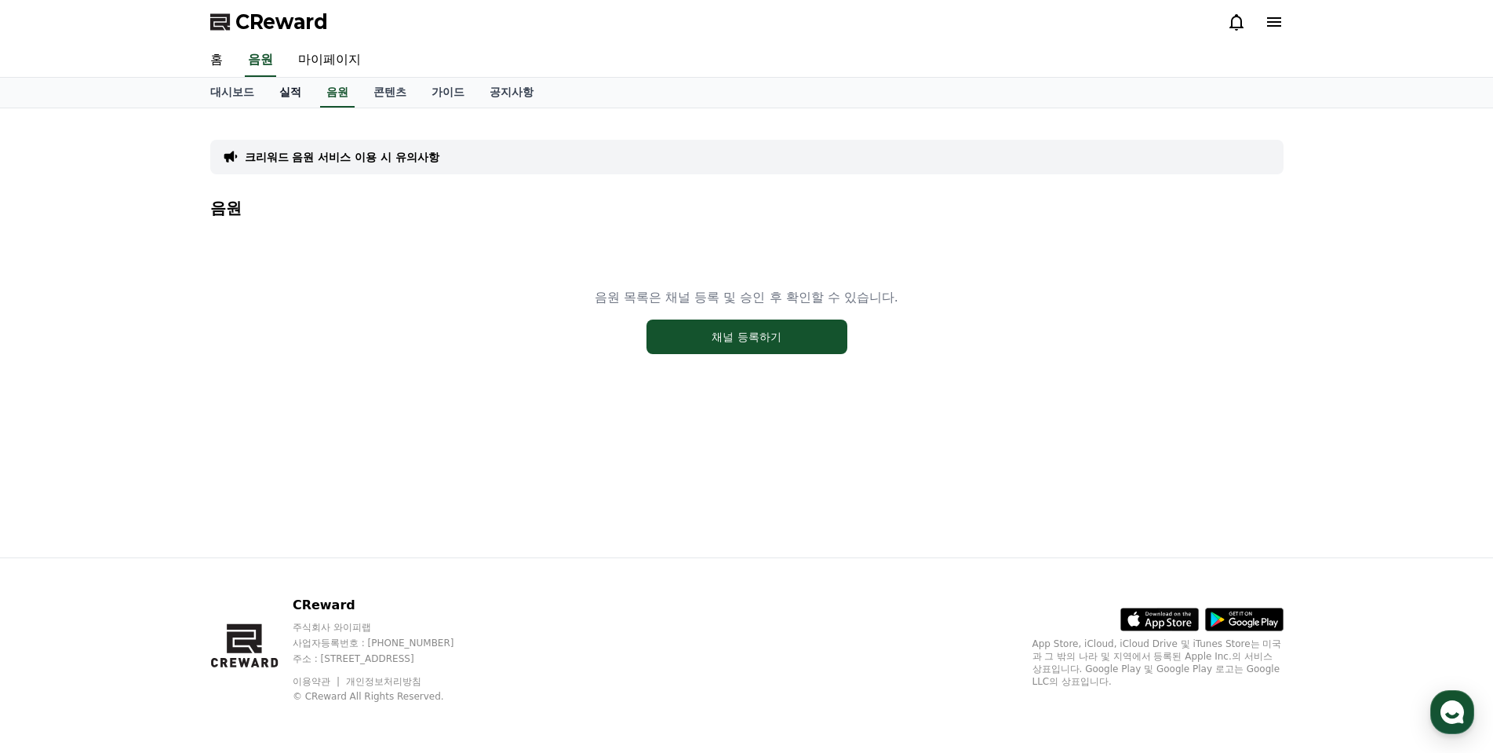
click at [310, 93] on link "실적" at bounding box center [290, 93] width 47 height 30
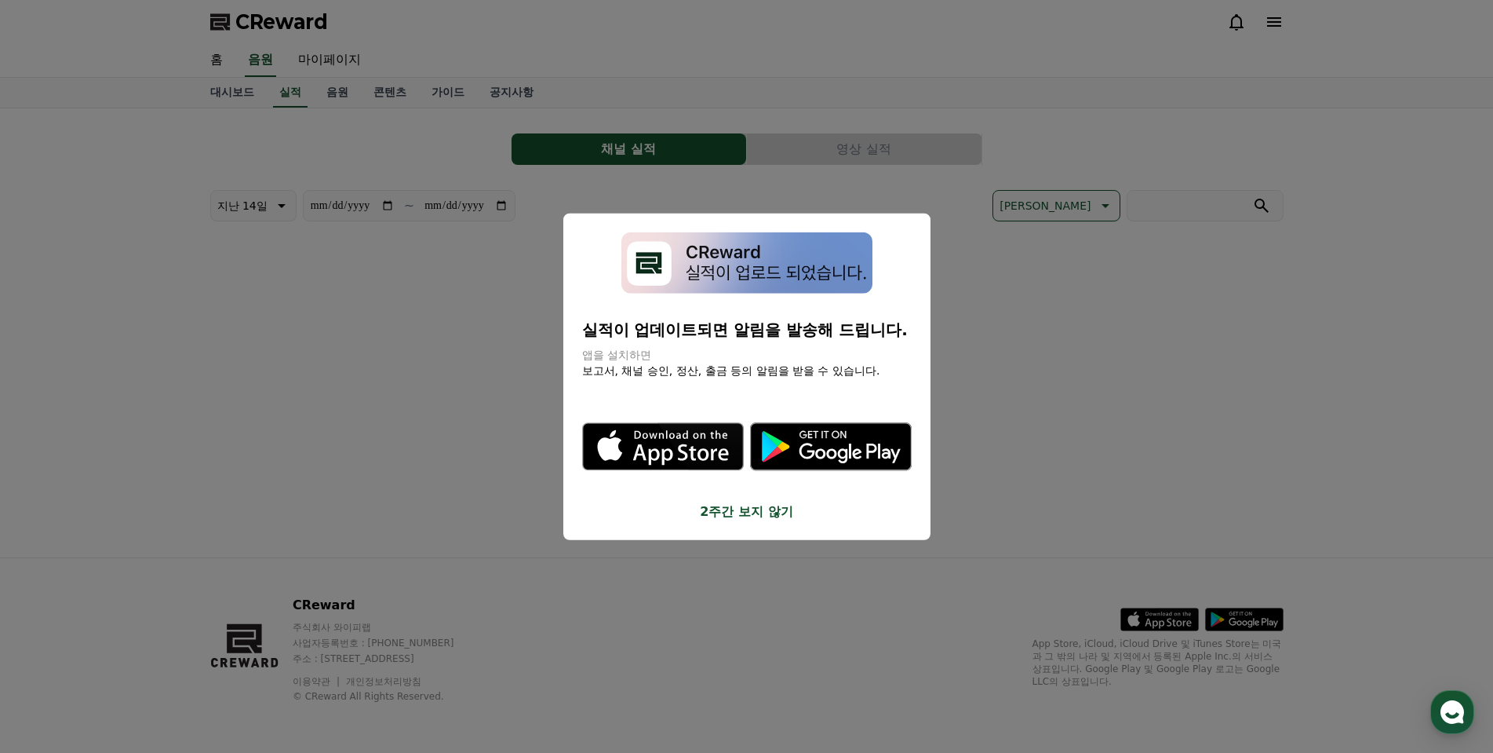
click at [388, 90] on button "close modal" at bounding box center [746, 376] width 1493 height 753
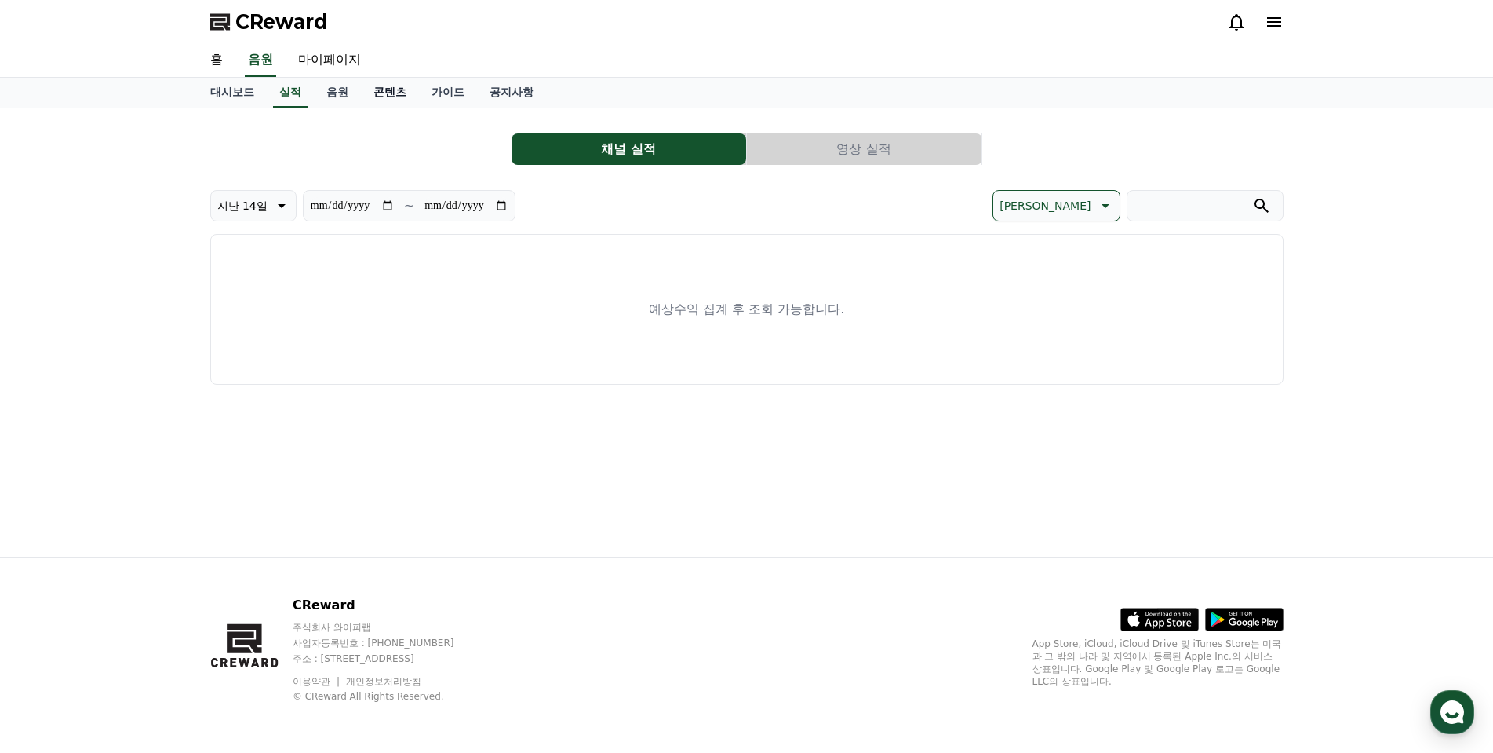
click at [381, 91] on link "콘텐츠" at bounding box center [390, 93] width 58 height 30
click at [347, 91] on link "음원" at bounding box center [337, 93] width 47 height 30
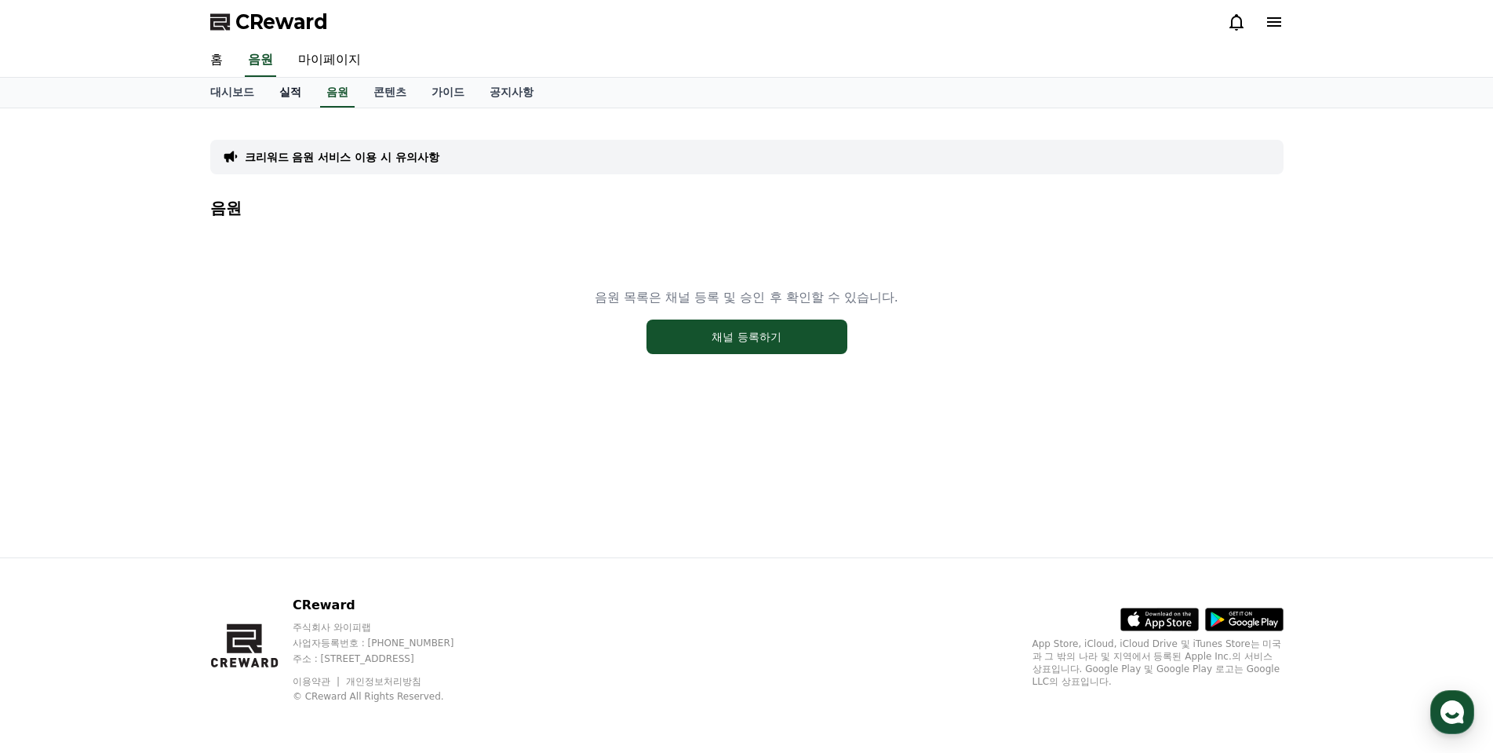
click at [304, 91] on link "실적" at bounding box center [290, 93] width 47 height 30
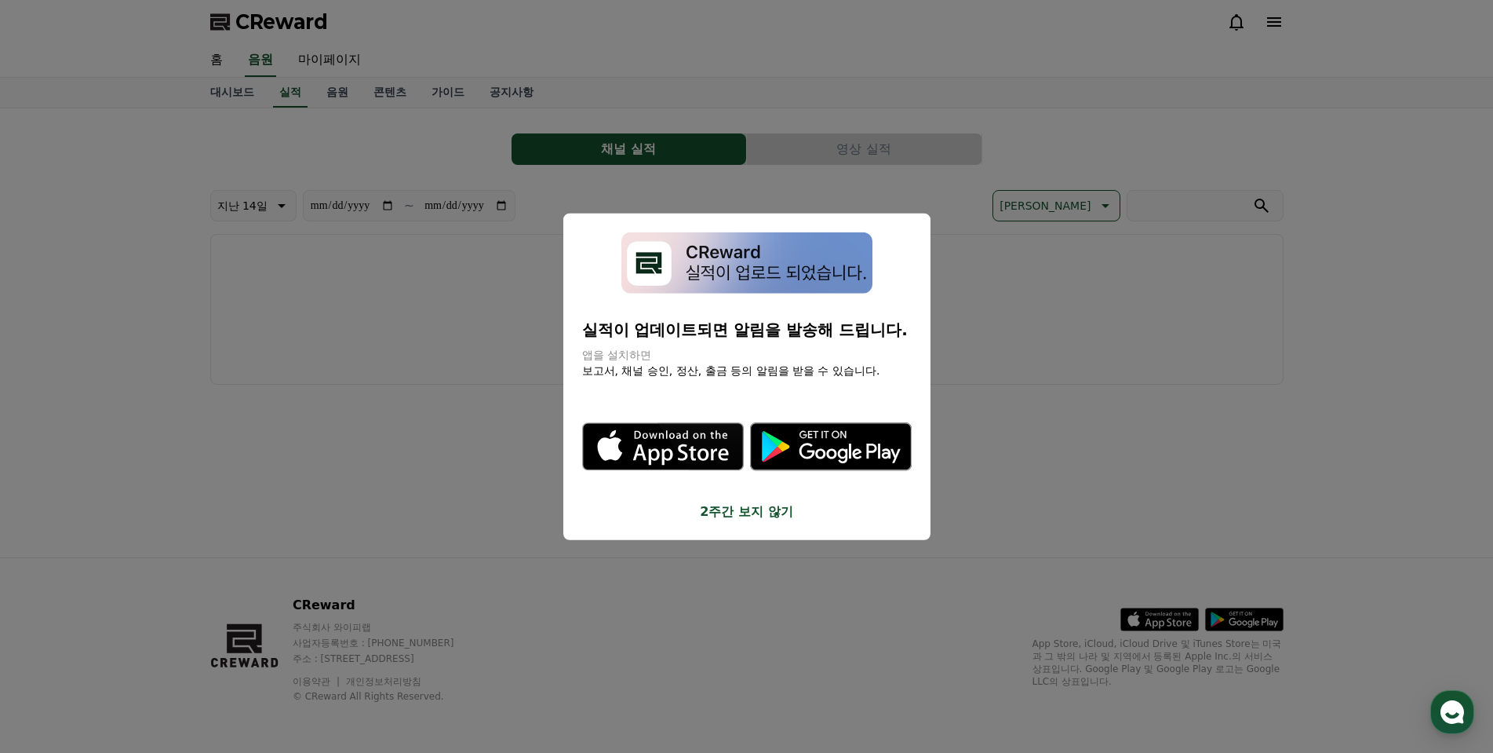
click at [328, 94] on button "close modal" at bounding box center [746, 376] width 1493 height 753
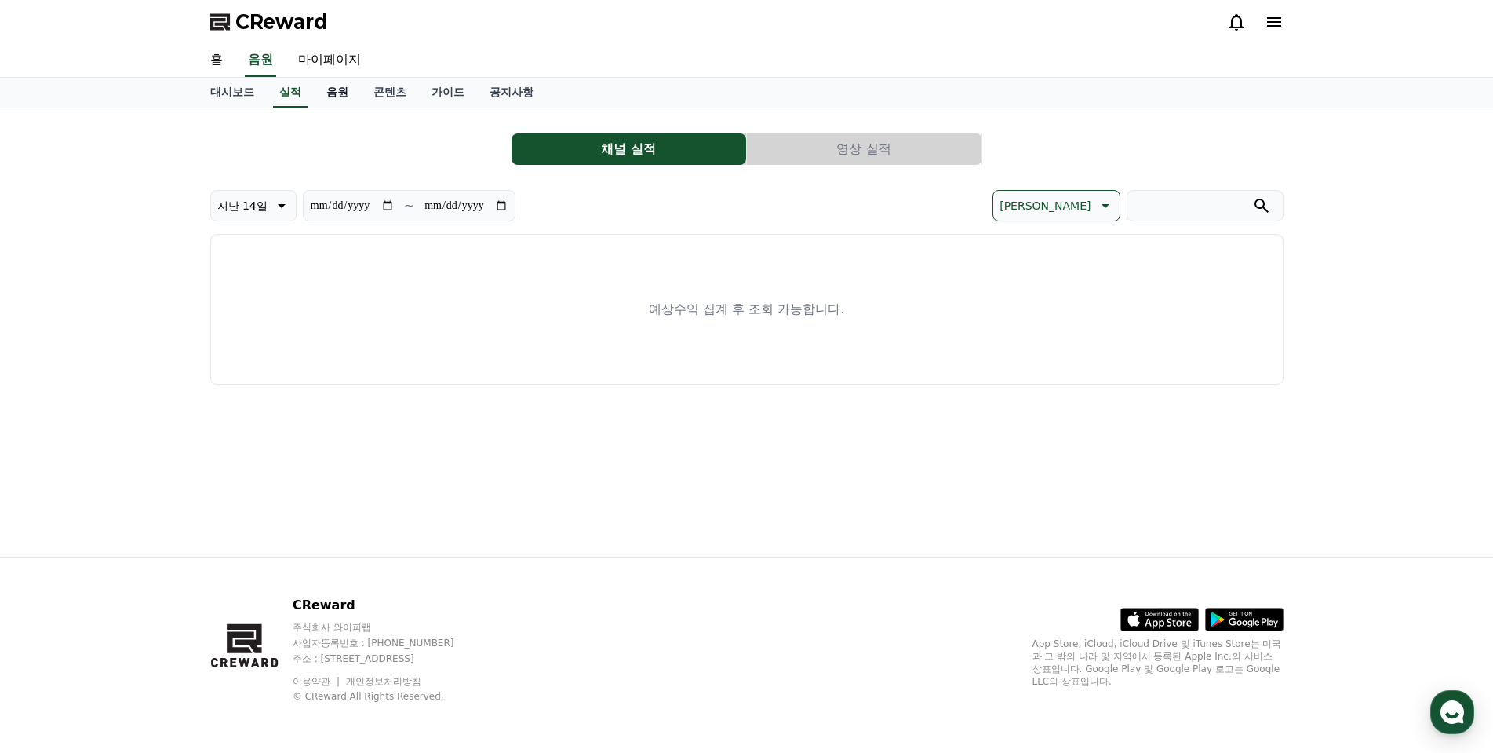
click at [341, 90] on link "음원" at bounding box center [337, 93] width 47 height 30
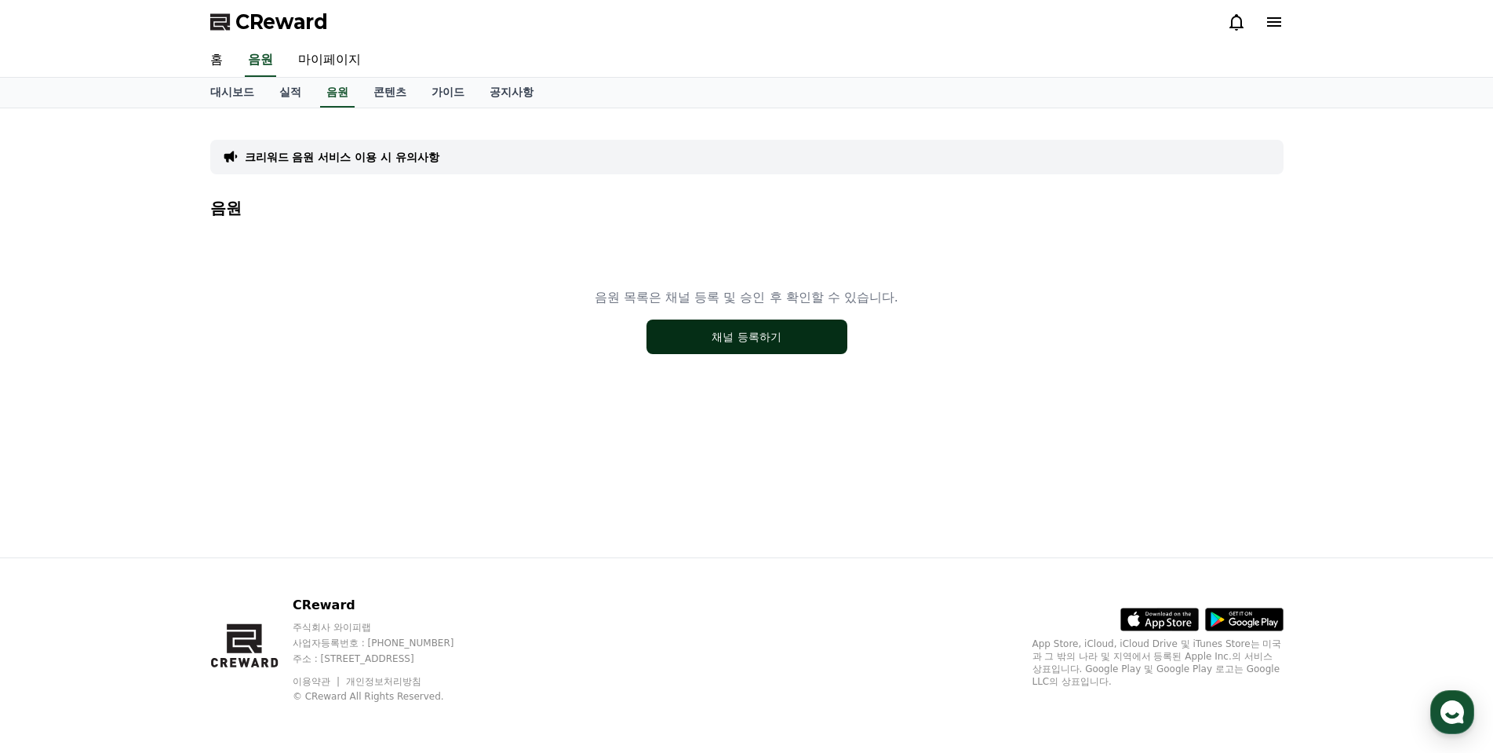
click at [768, 320] on div "음원 목록은 채널 등록 및 승인 후 확인할 수 있습니다. 채널 등록하기" at bounding box center [747, 321] width 1074 height 196
click at [780, 335] on button "채널 등록하기" at bounding box center [747, 336] width 201 height 35
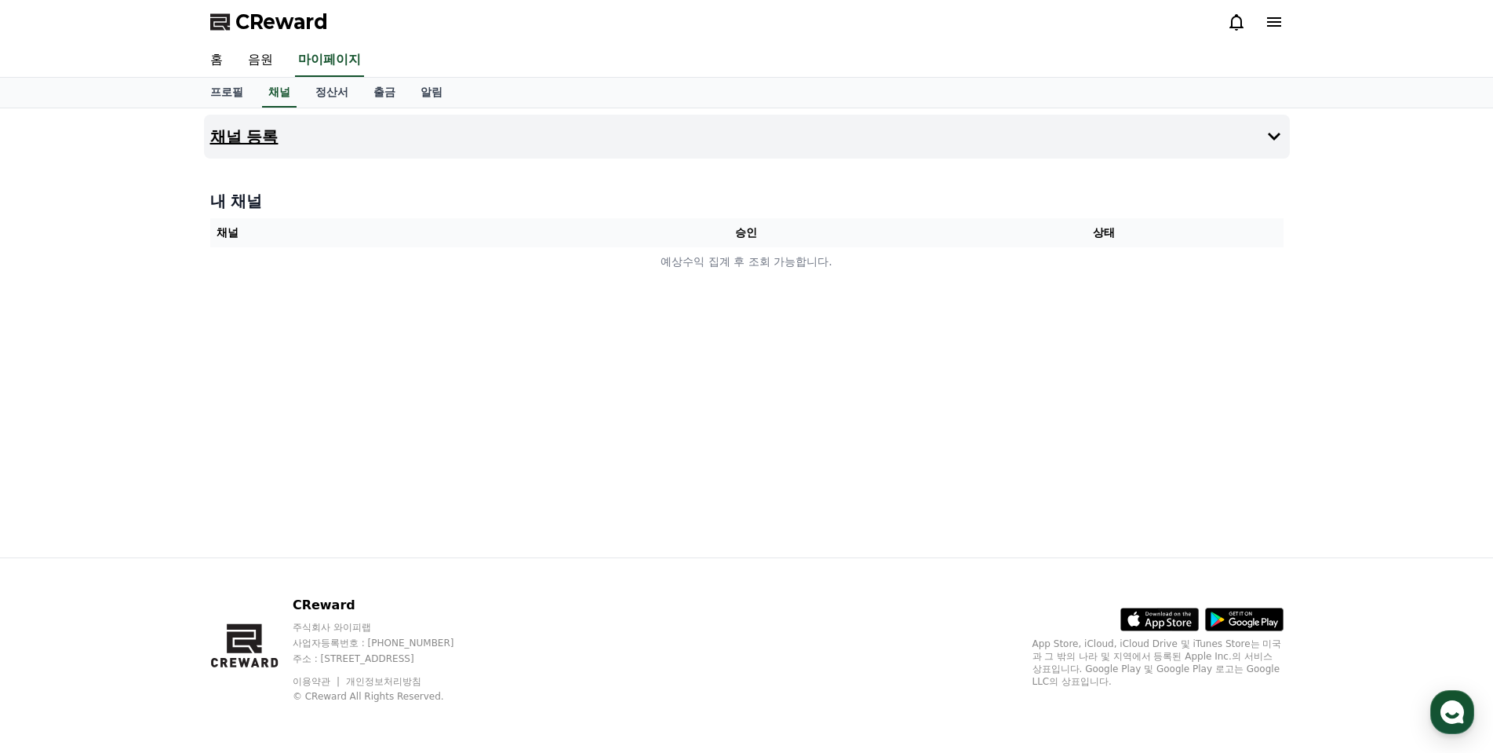
click at [1259, 137] on button "채널 등록" at bounding box center [747, 137] width 1086 height 44
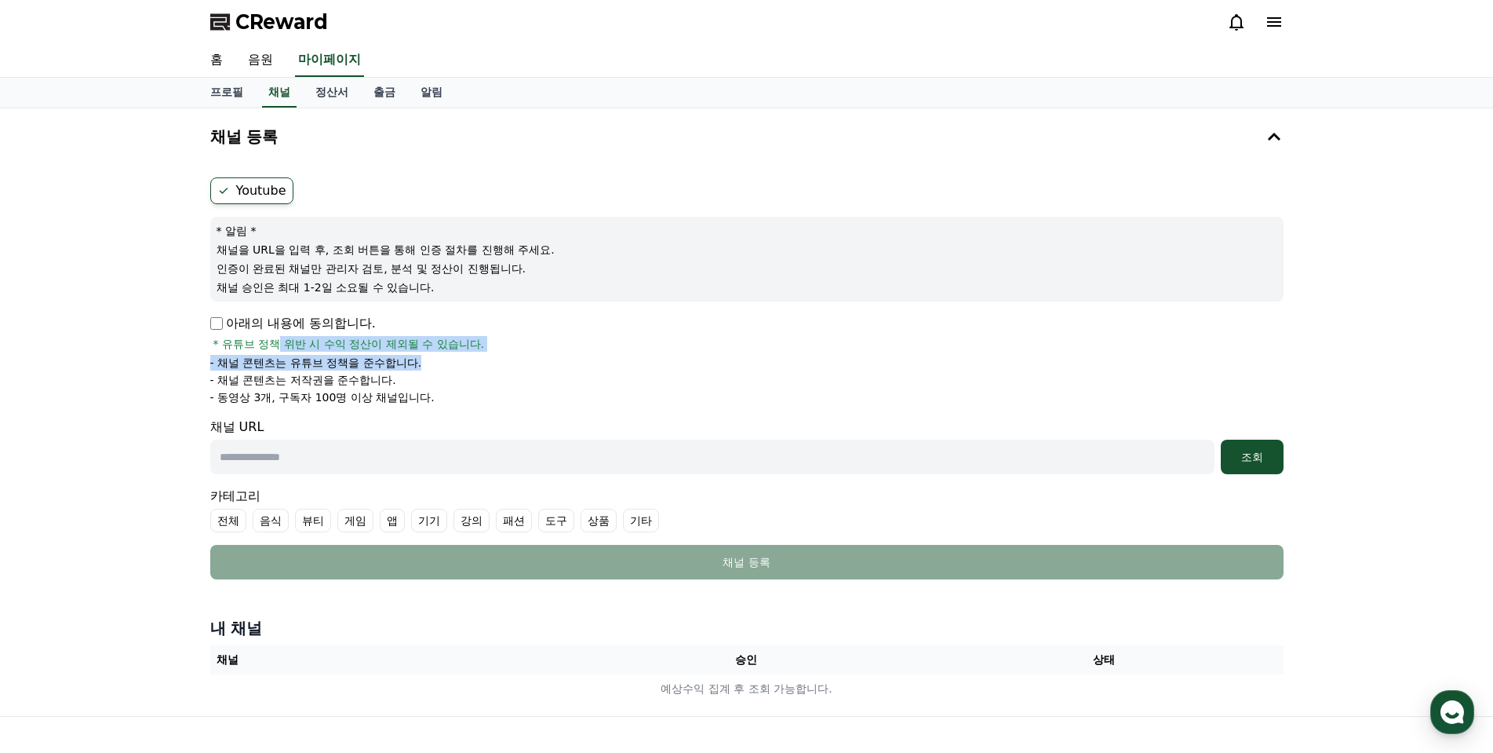
drag, startPoint x: 281, startPoint y: 349, endPoint x: 507, endPoint y: 366, distance: 226.6
click at [507, 366] on div "아래의 내용에 동의합니다. * 유튜브 정책 위반 시 수익 정산이 제외될 수 있습니다. - 채널 콘텐츠는 유튜브 정책을 준수합니다. - 채널 콘…" at bounding box center [747, 359] width 1074 height 91
click at [507, 366] on li "- 채널 콘텐츠는 유튜브 정책을 준수합니다." at bounding box center [747, 363] width 1074 height 16
drag, startPoint x: 392, startPoint y: 369, endPoint x: 374, endPoint y: 348, distance: 27.8
click at [343, 338] on div "아래의 내용에 동의합니다. * 유튜브 정책 위반 시 수익 정산이 제외될 수 있습니다. - 채널 콘텐츠는 유튜브 정책을 준수합니다. - 채널 콘…" at bounding box center [747, 359] width 1074 height 91
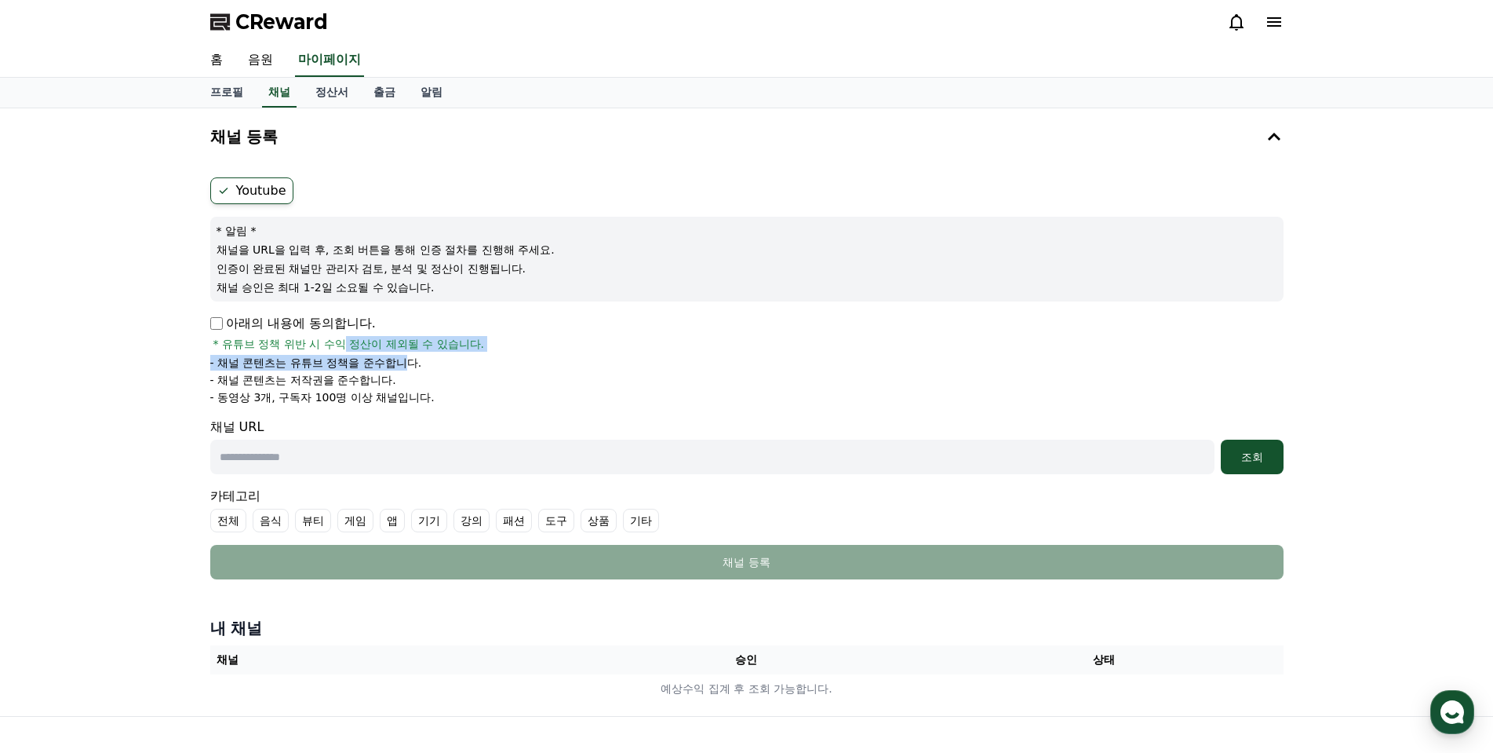
click at [414, 363] on p "- 채널 콘텐츠는 유튜브 정책을 준수합니다." at bounding box center [316, 363] width 212 height 16
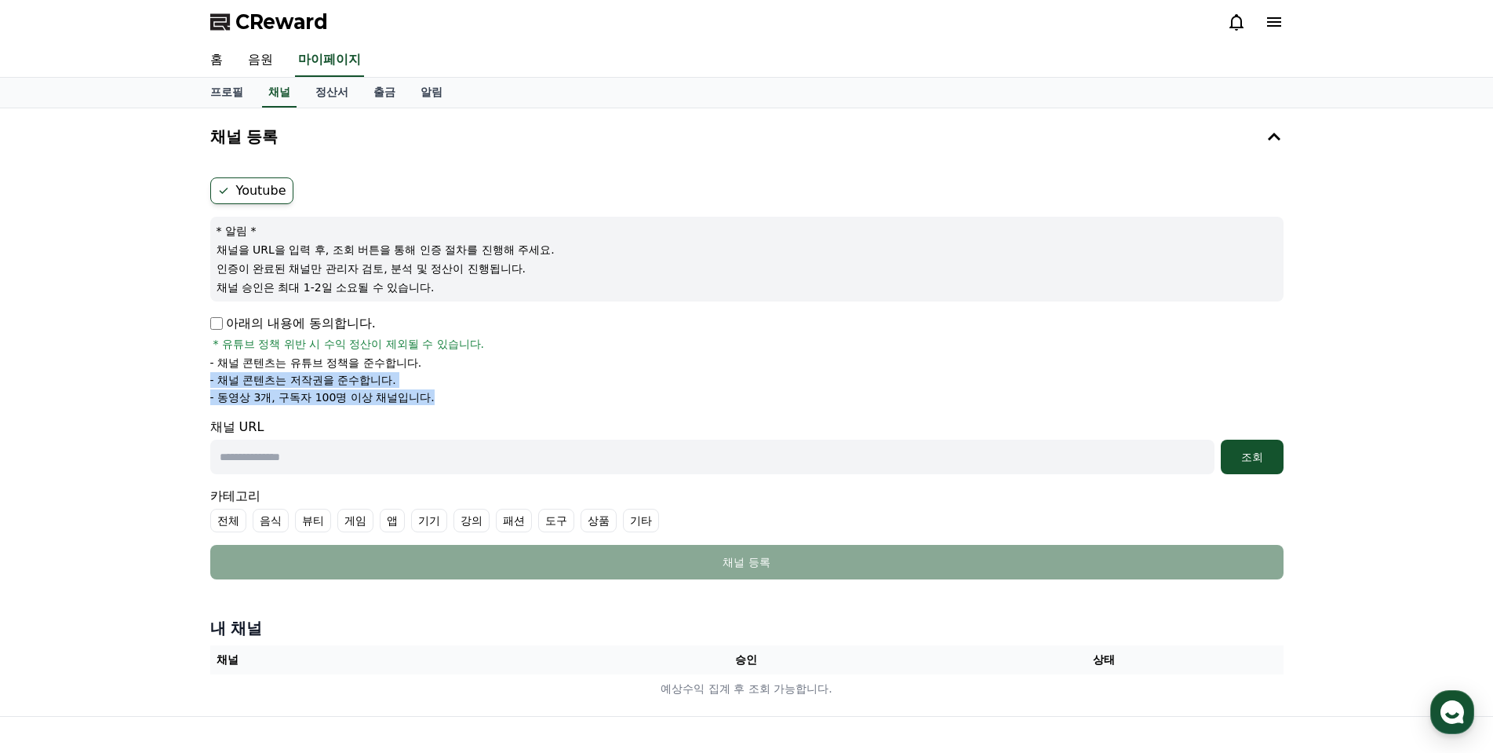
drag, startPoint x: 431, startPoint y: 361, endPoint x: 484, endPoint y: 398, distance: 64.9
click at [484, 398] on ul "- 채널 콘텐츠는 유튜브 정책을 준수합니다. - 채널 콘텐츠는 저작권을 준수합니다. - 동영상 3개, 구독자 100명 이상 채널입니다." at bounding box center [747, 380] width 1074 height 50
click at [484, 398] on li "- 동영상 3개, 구독자 100명 이상 채널입니다." at bounding box center [747, 397] width 1074 height 16
drag, startPoint x: 508, startPoint y: 395, endPoint x: 176, endPoint y: 342, distance: 336.1
click at [176, 342] on div "채널 등록 Youtube * 알림 * 채널을 URL을 입력 후, 조회 버튼을 통해 인증 절차를 진행해 주세요. 인증이 완료된 채널만 관리자 검…" at bounding box center [746, 411] width 1493 height 607
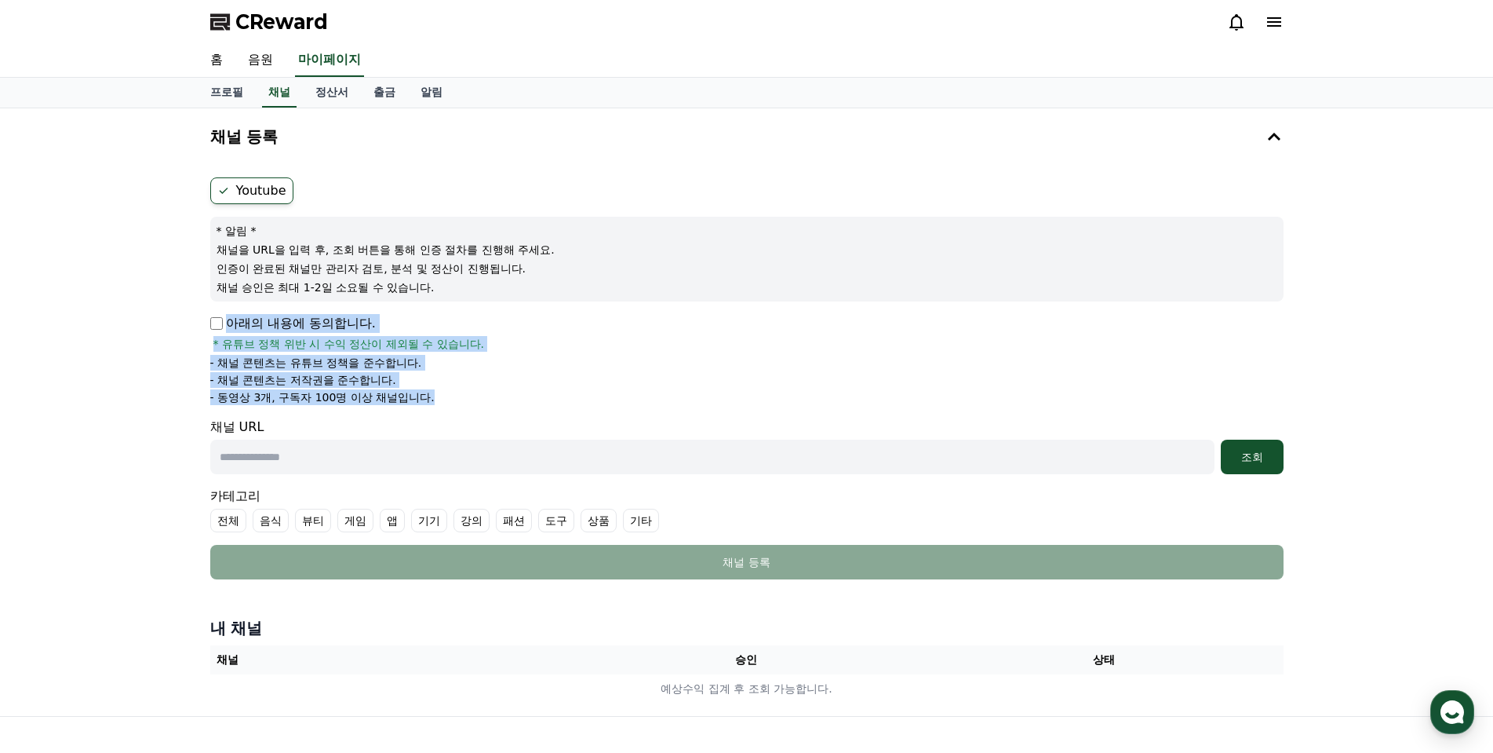
click at [176, 341] on div "채널 등록 Youtube * 알림 * 채널을 URL을 입력 후, 조회 버튼을 통해 인증 절차를 진행해 주세요. 인증이 완료된 채널만 관리자 검…" at bounding box center [746, 411] width 1493 height 607
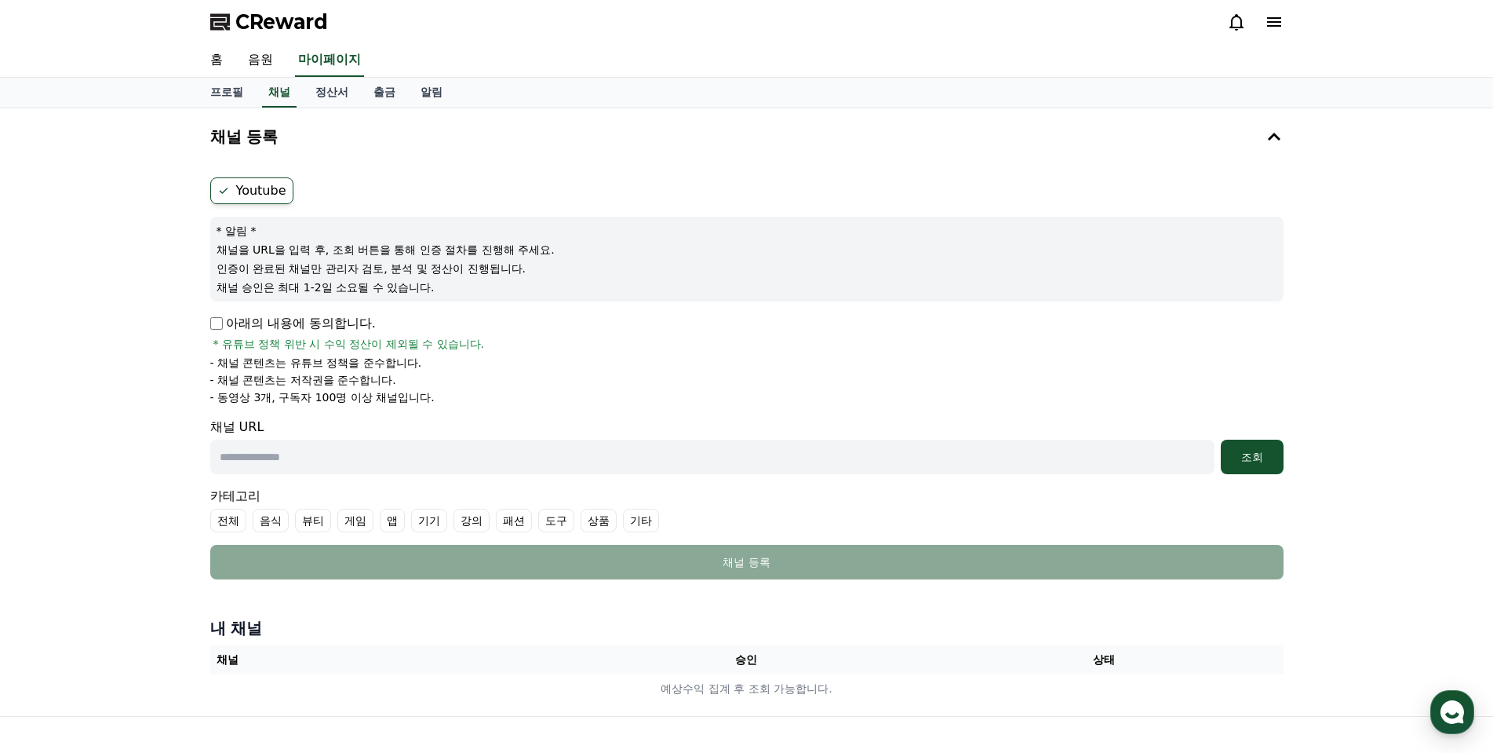
click at [161, 306] on div "채널 등록 Youtube * 알림 * 채널을 URL을 입력 후, 조회 버튼을 통해 인증 절차를 진행해 주세요. 인증이 완료된 채널만 관리자 검…" at bounding box center [746, 411] width 1493 height 607
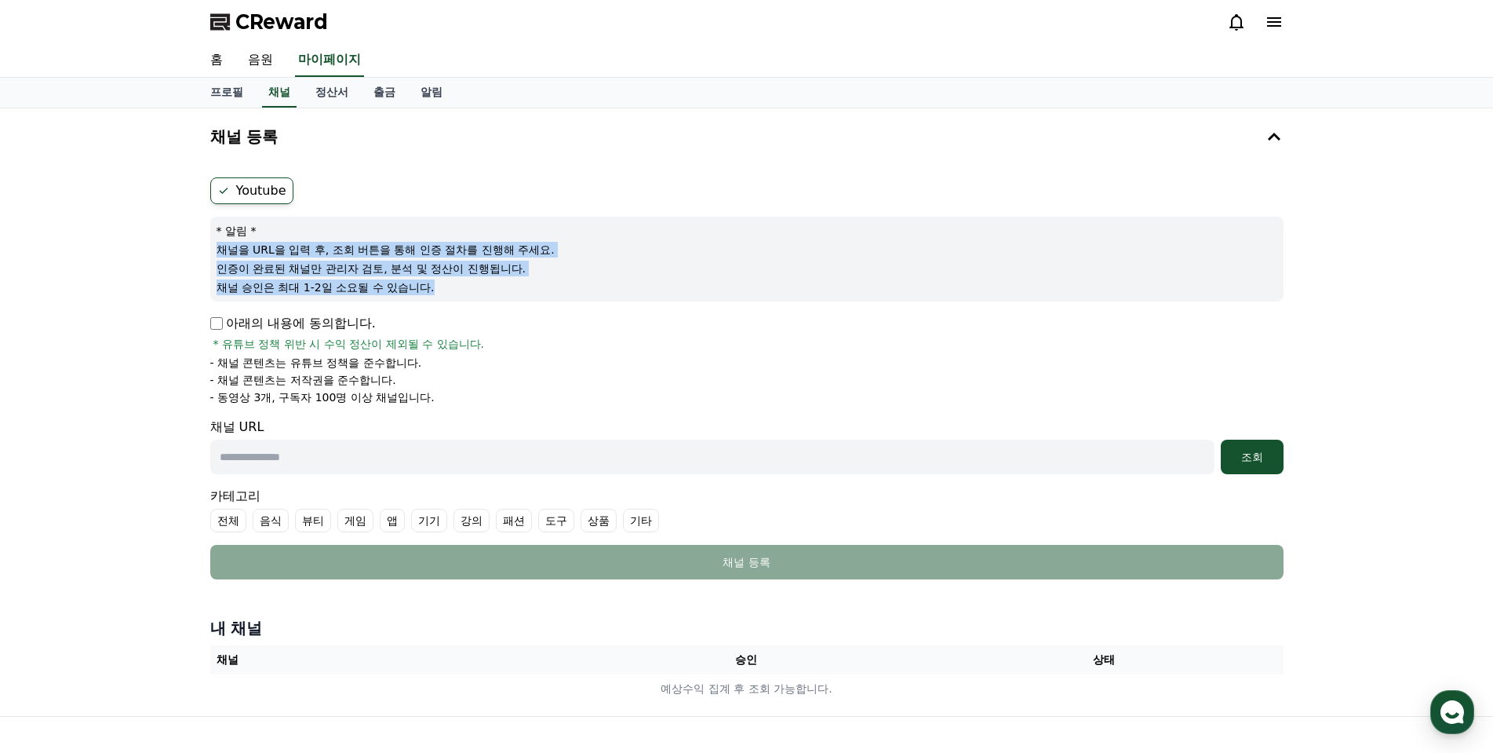
drag, startPoint x: 183, startPoint y: 251, endPoint x: 542, endPoint y: 323, distance: 366.5
click at [512, 316] on div "채널 등록 Youtube * 알림 * 채널을 URL을 입력 후, 조회 버튼을 통해 인증 절차를 진행해 주세요. 인증이 완료된 채널만 관리자 검…" at bounding box center [746, 411] width 1493 height 607
click at [578, 326] on div "아래의 내용에 동의합니다. * 유튜브 정책 위반 시 수익 정산이 제외될 수 있습니다." at bounding box center [747, 333] width 1074 height 38
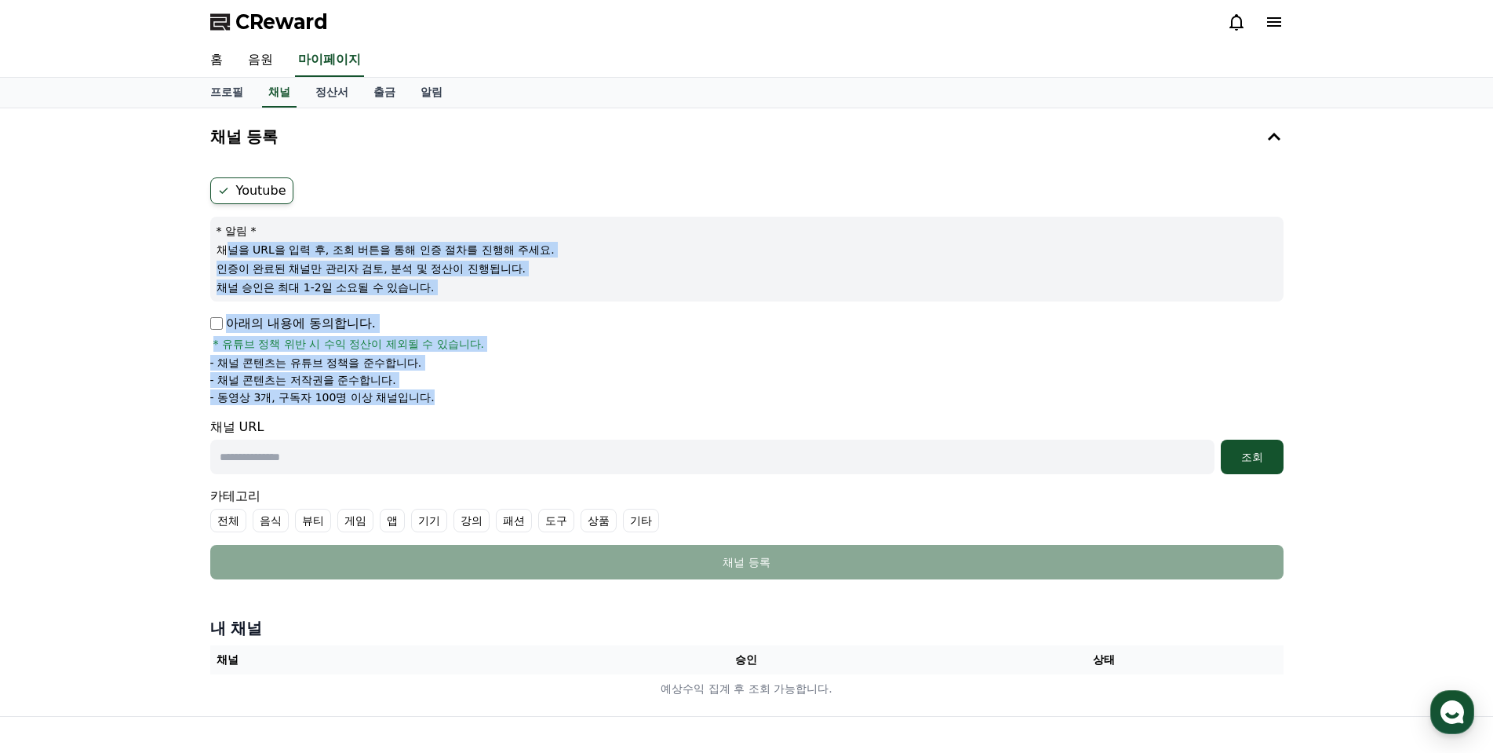
drag, startPoint x: 357, startPoint y: 359, endPoint x: 225, endPoint y: 246, distance: 173.6
click at [225, 246] on form "Youtube * 알림 * 채널을 URL을 입력 후, 조회 버튼을 통해 인증 절차를 진행해 주세요. 인증이 완료된 채널만 관리자 검토, 분석 …" at bounding box center [747, 378] width 1074 height 402
click at [563, 283] on p "채널 승인은 최대 1-2일 소요될 수 있습니다." at bounding box center [747, 287] width 1061 height 16
